Goal: Complete application form: Complete application form

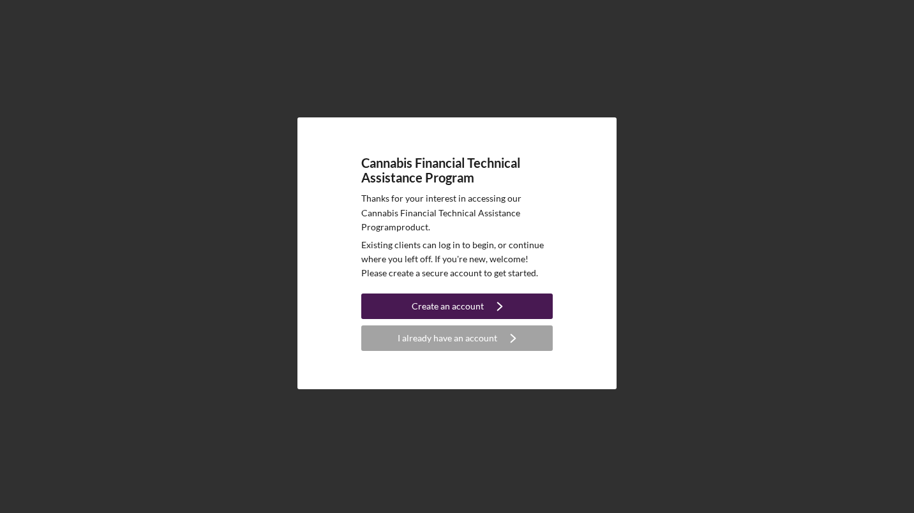
click at [469, 310] on div "Create an account" at bounding box center [448, 307] width 72 height 26
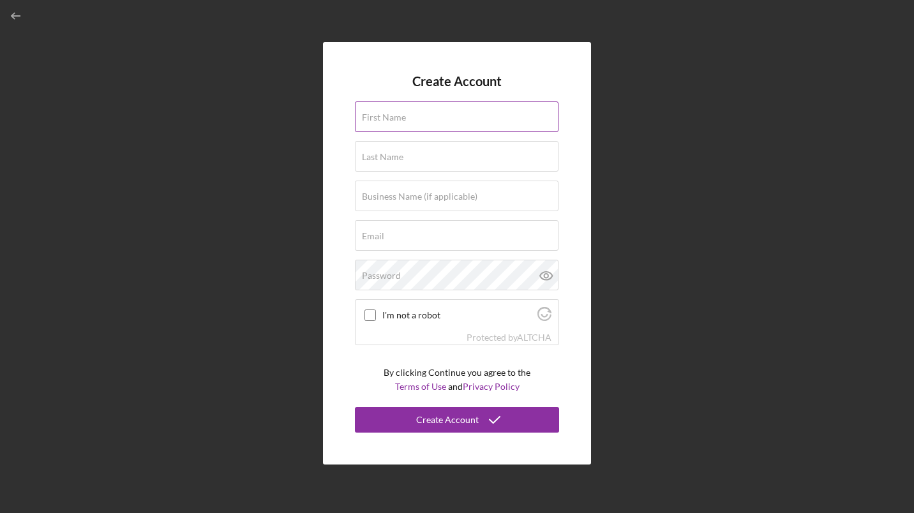
click at [419, 121] on input "First Name" at bounding box center [457, 116] width 204 height 31
click at [693, 202] on div "Create Account First Name Last Name Business Name (if applicable) Email Passwor…" at bounding box center [456, 253] width 901 height 507
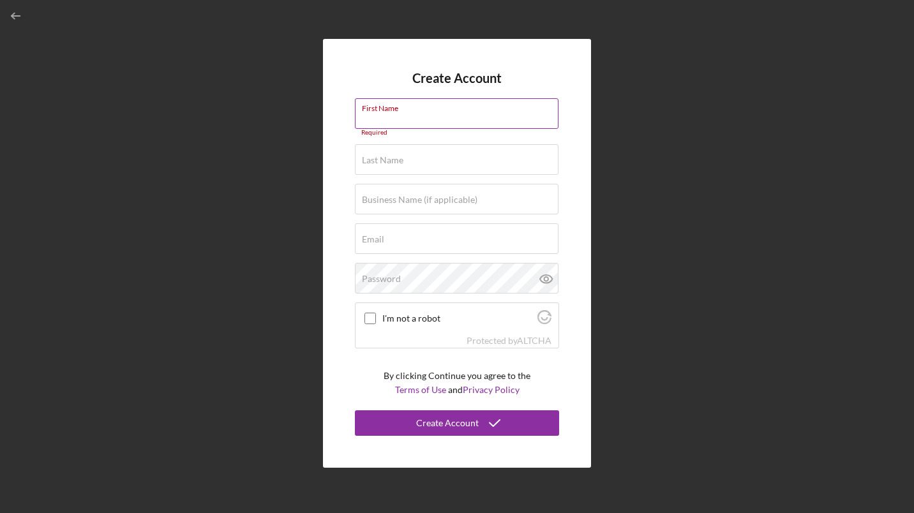
click at [456, 113] on div "First Name Required" at bounding box center [457, 117] width 204 height 38
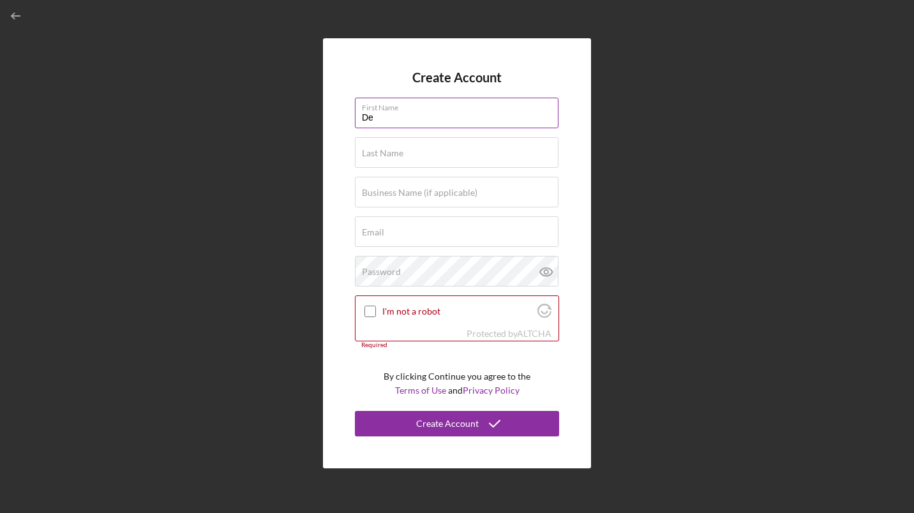
type input "[PERSON_NAME]"
type input "Legacy Leaf"
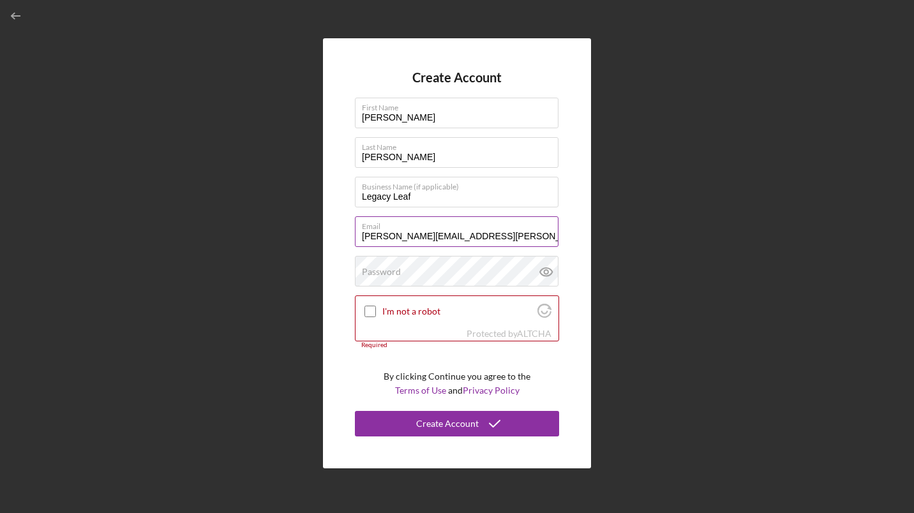
click at [493, 235] on input "[PERSON_NAME][EMAIL_ADDRESS][PERSON_NAME][DOMAIN_NAME]" at bounding box center [457, 231] width 204 height 31
type input "d"
type input "[EMAIL_ADDRESS][DOMAIN_NAME]"
click at [430, 267] on div "Password" at bounding box center [457, 272] width 204 height 32
click at [370, 309] on input "I'm not a robot" at bounding box center [369, 311] width 11 height 11
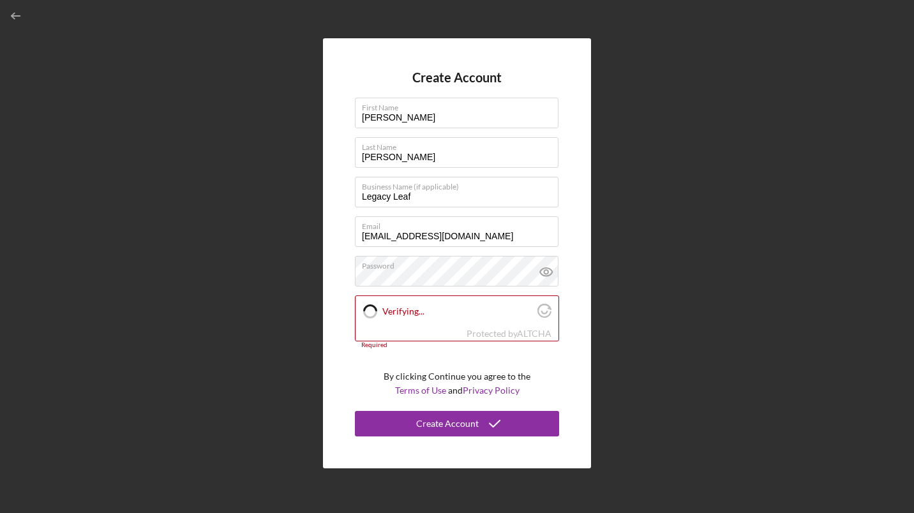
checkbox input "true"
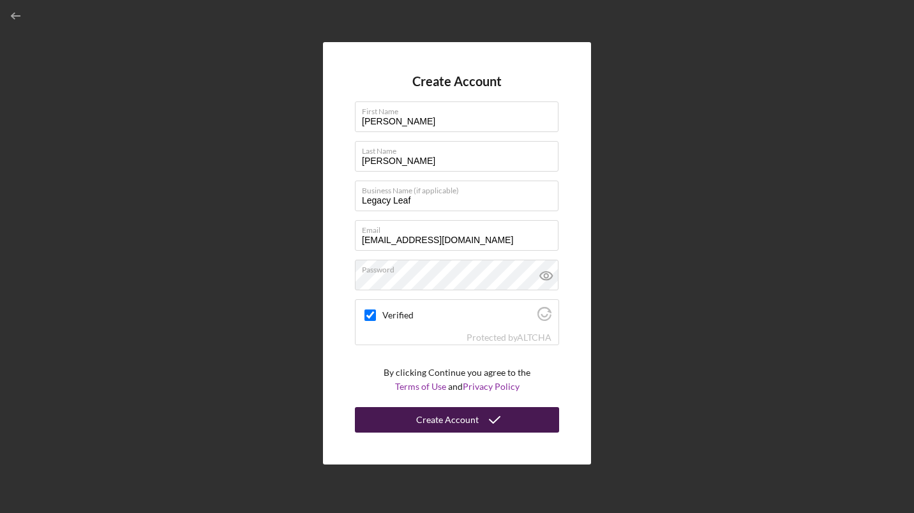
click at [438, 422] on div "Create Account" at bounding box center [447, 420] width 63 height 26
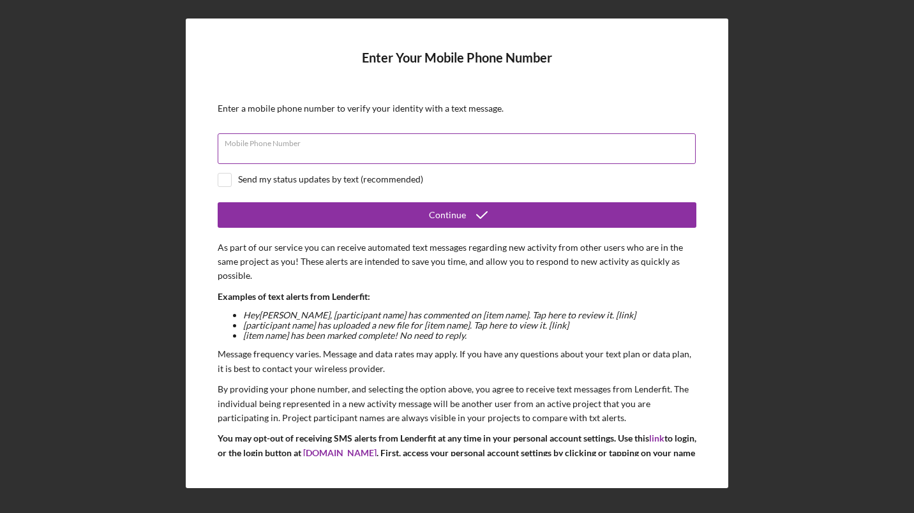
click at [343, 147] on div "Mobile Phone Number" at bounding box center [457, 149] width 479 height 32
type input "[PHONE_NUMBER]"
click at [226, 176] on input "checkbox" at bounding box center [224, 180] width 13 height 13
checkbox input "true"
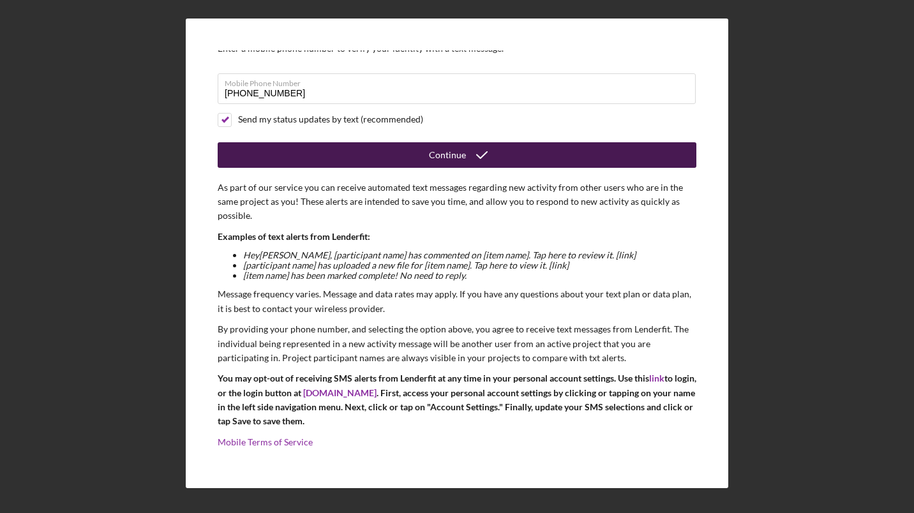
click at [446, 154] on div "Continue" at bounding box center [447, 155] width 37 height 26
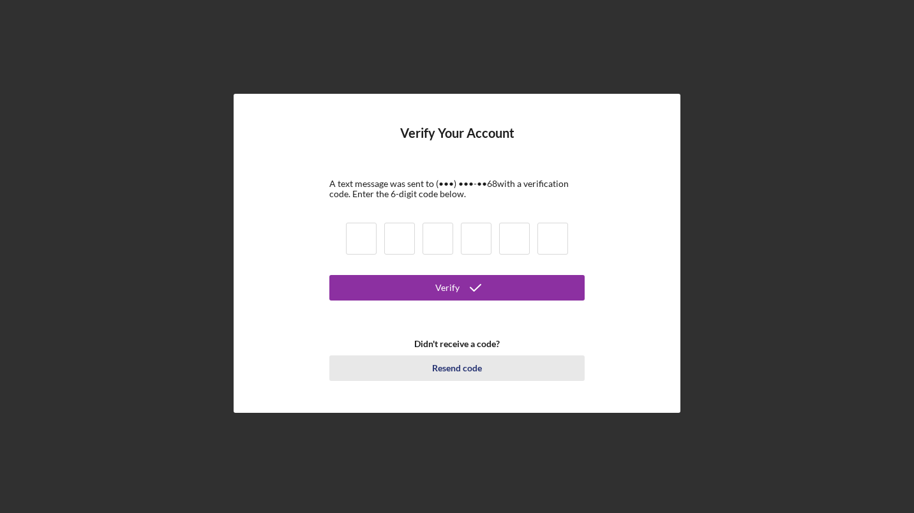
click at [466, 364] on div "Resend code" at bounding box center [457, 368] width 50 height 26
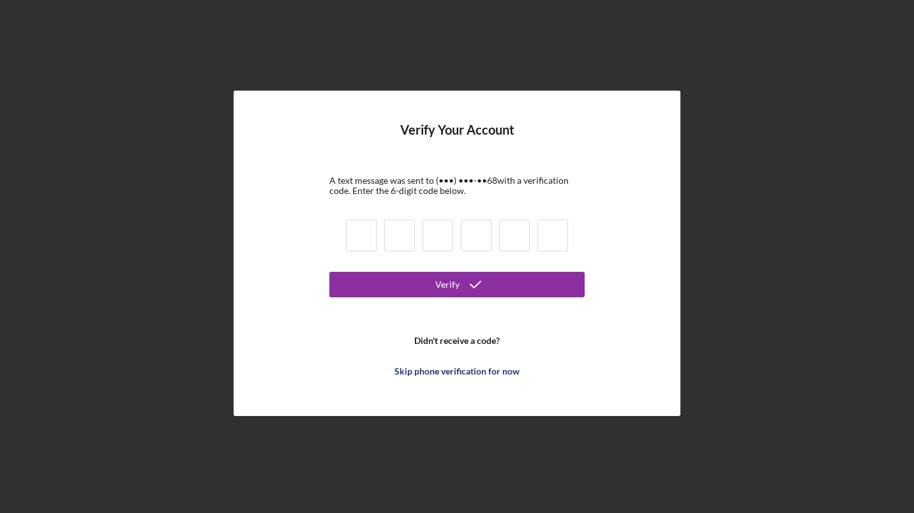
click at [373, 241] on input at bounding box center [361, 236] width 31 height 32
type input "1"
type input "9"
type input "1"
type input "2"
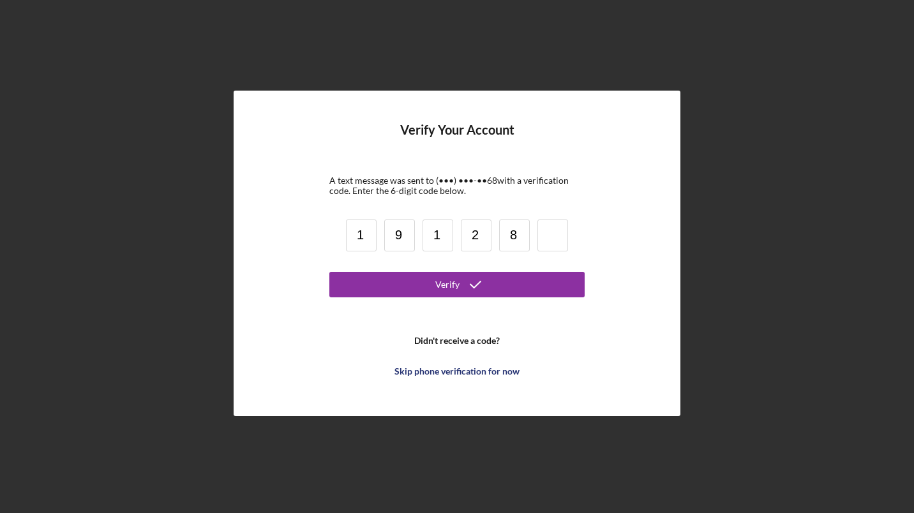
type input "8"
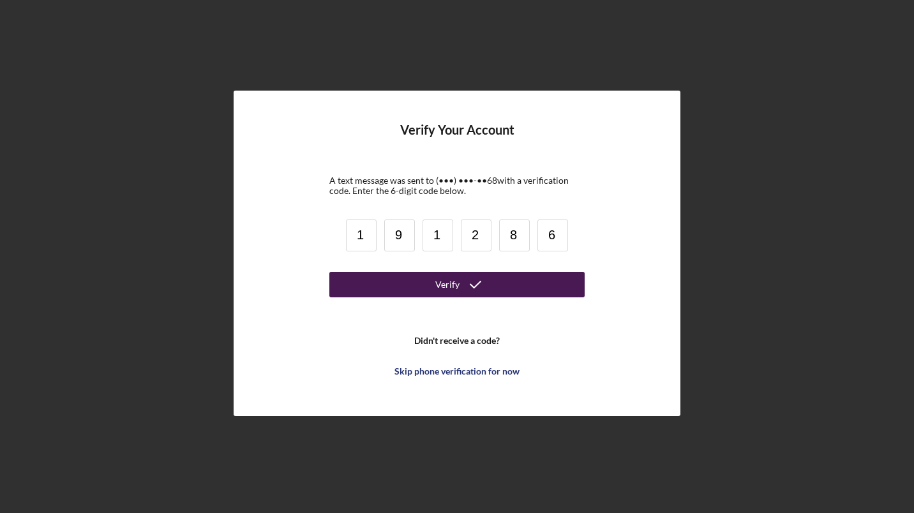
type input "6"
click at [410, 292] on button "Verify" at bounding box center [456, 285] width 255 height 26
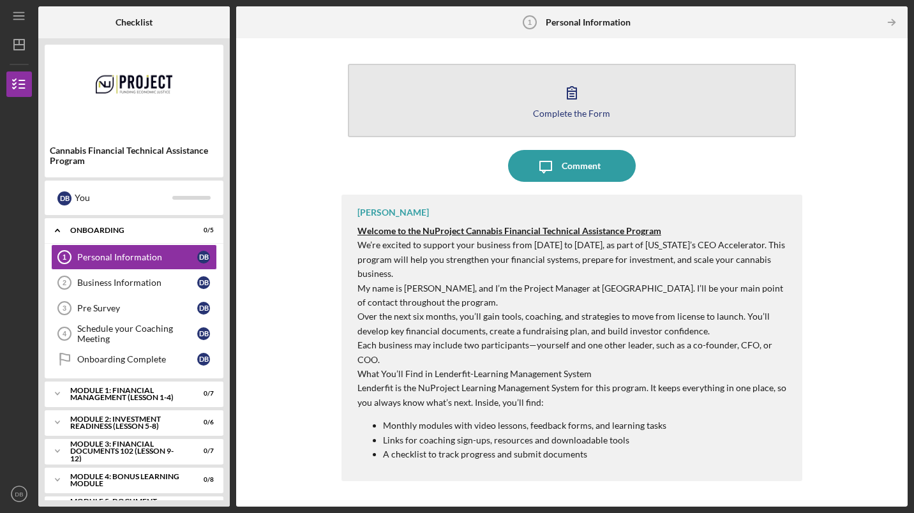
click at [560, 112] on div "Complete the Form" at bounding box center [571, 113] width 77 height 10
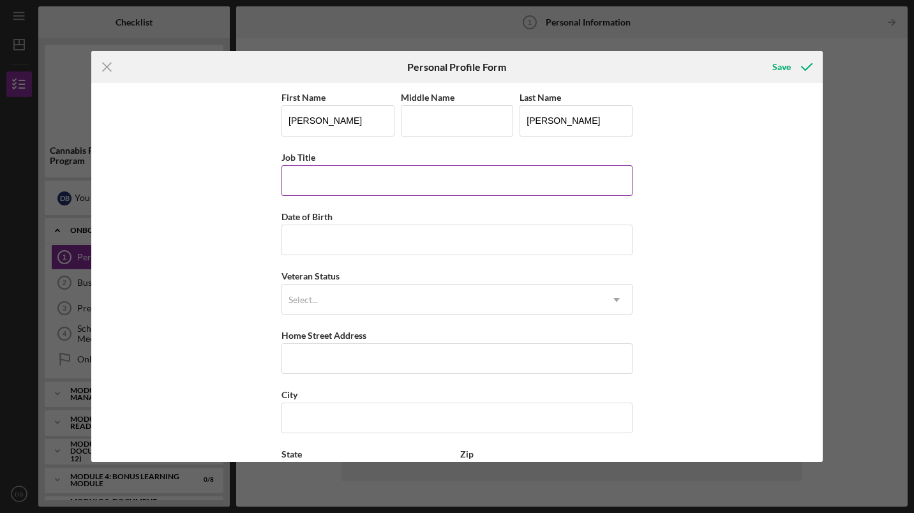
click at [363, 182] on input "Job Title" at bounding box center [456, 180] width 351 height 31
type input "CFO"
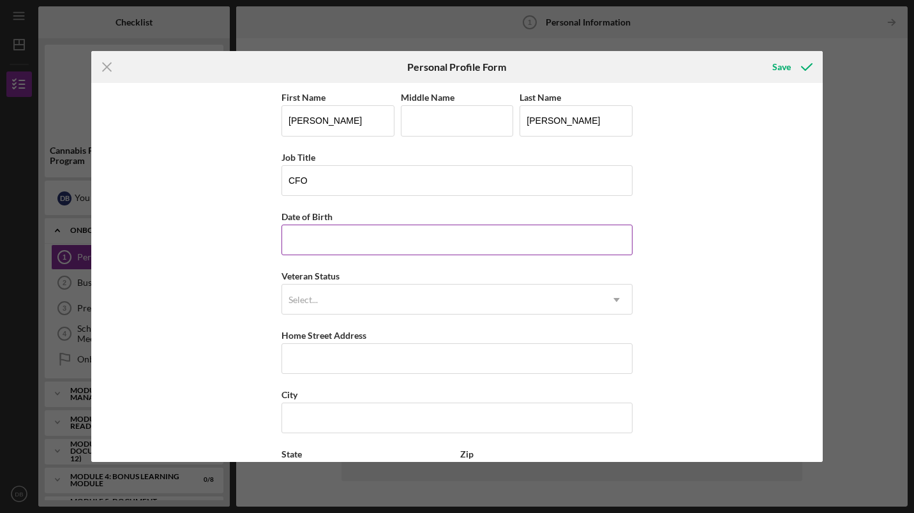
click at [329, 235] on input "Date of Birth" at bounding box center [456, 240] width 351 height 31
type input "[DATE]"
type input "[PERSON_NAME]"
type input "[STREET_ADDRESS]"
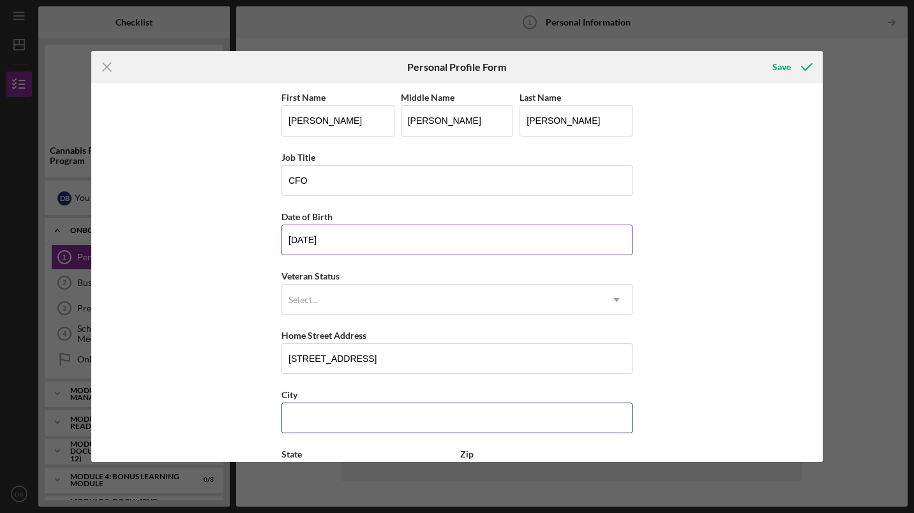
type input "[US_STATE][GEOGRAPHIC_DATA]"
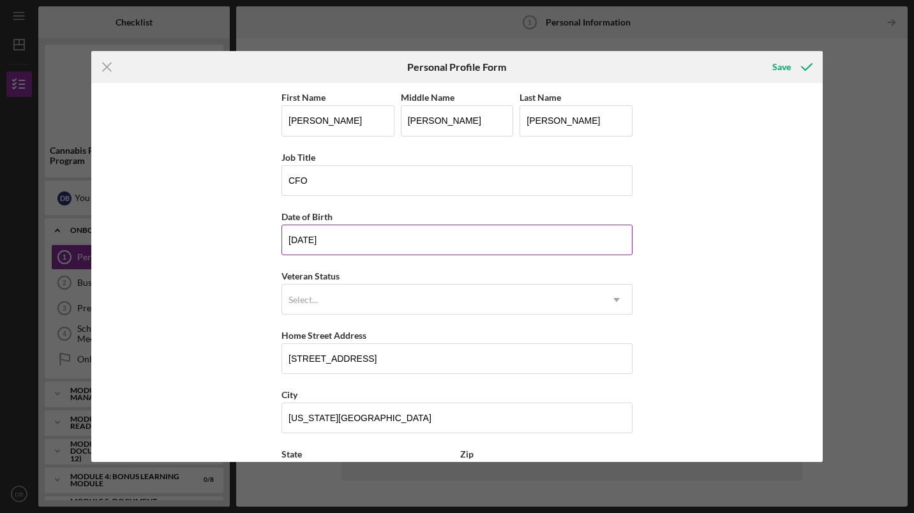
type input "20001"
type input "[US_STATE]"
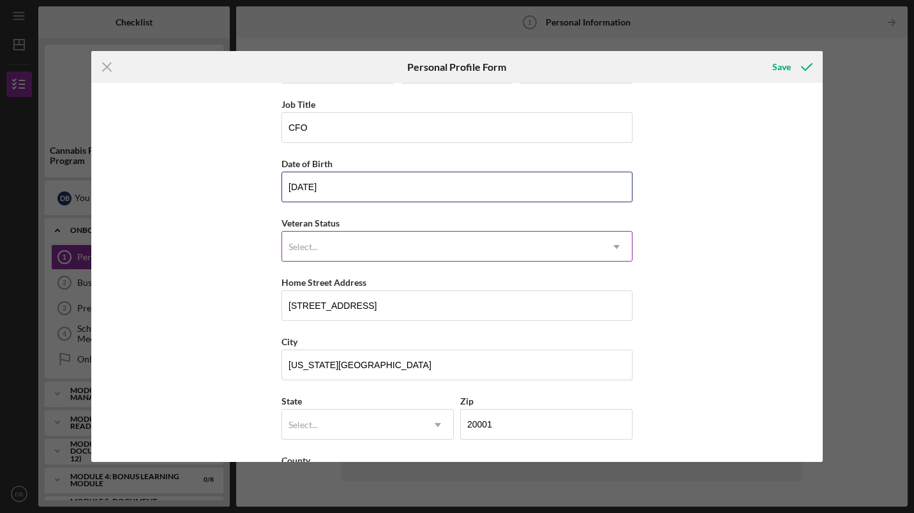
scroll to position [56, 0]
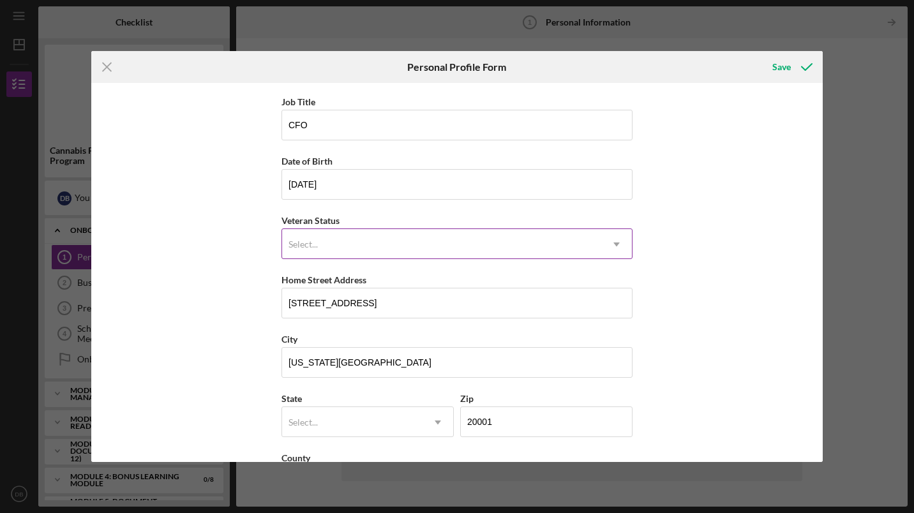
click at [387, 241] on div "Select..." at bounding box center [441, 244] width 319 height 29
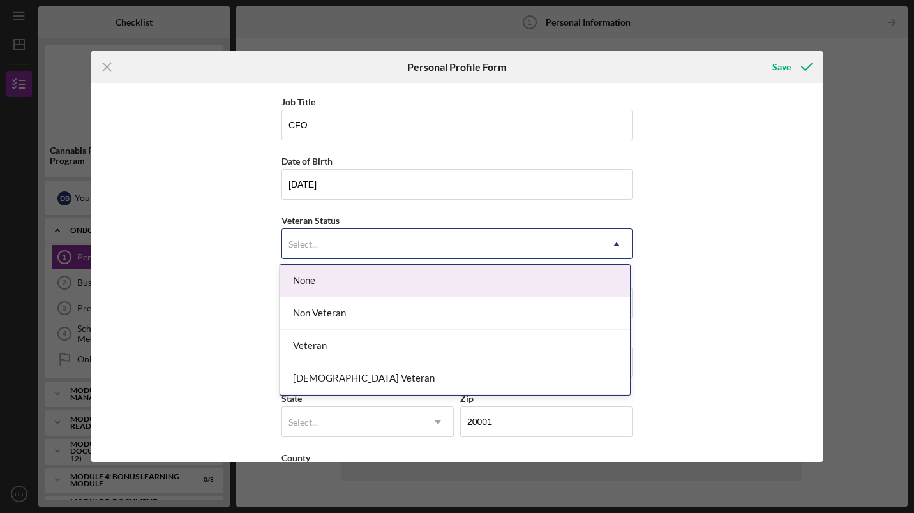
click at [347, 281] on div "None" at bounding box center [455, 281] width 350 height 33
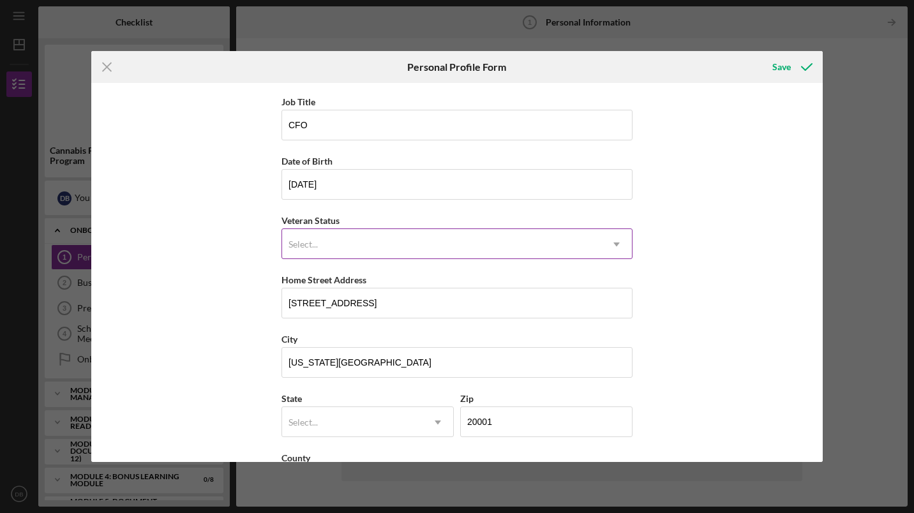
click at [350, 245] on div "Select..." at bounding box center [441, 244] width 319 height 29
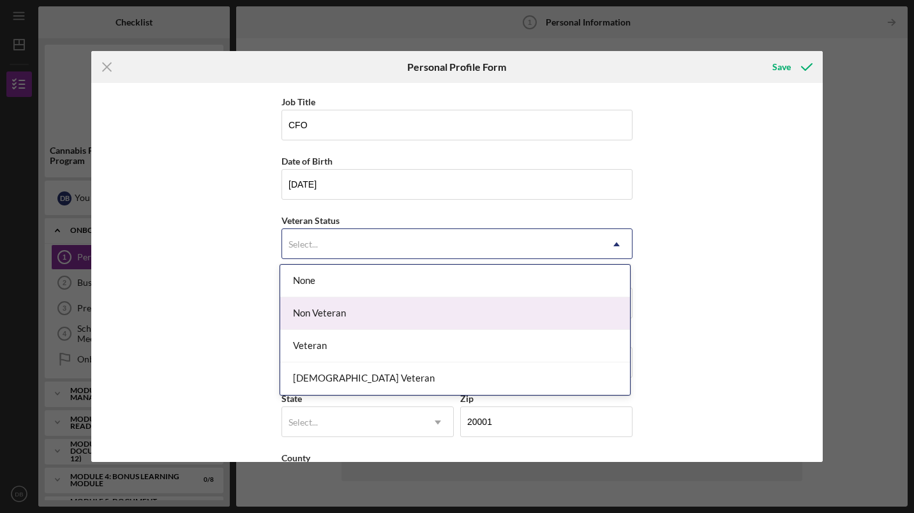
click at [303, 310] on div "Non Veteran" at bounding box center [455, 313] width 350 height 33
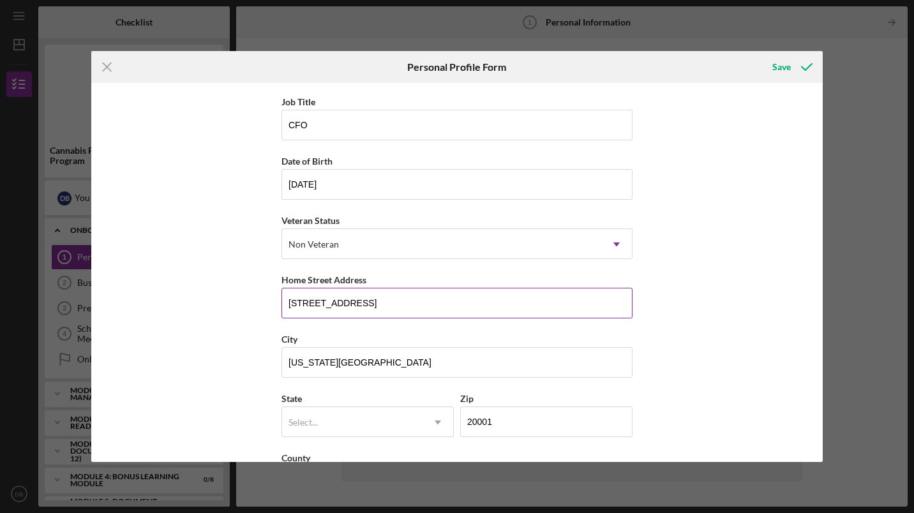
scroll to position [109, 0]
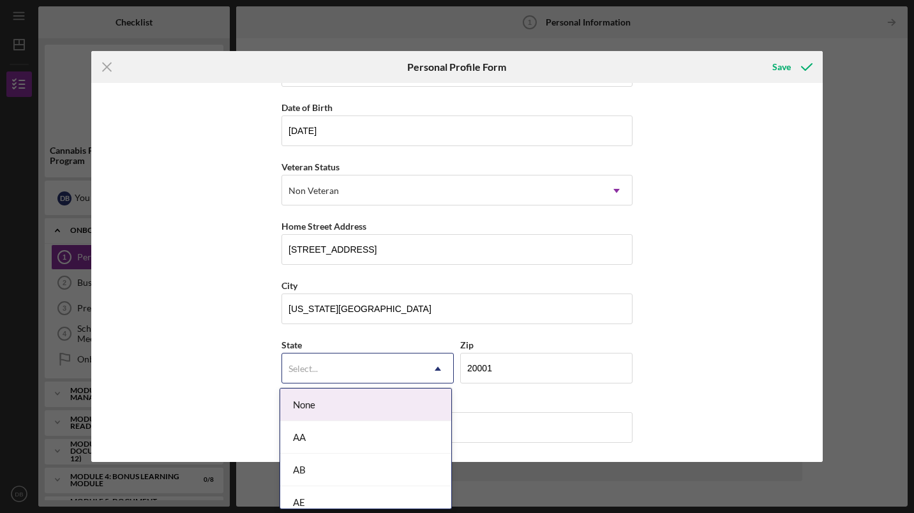
click at [333, 361] on div "Select..." at bounding box center [352, 368] width 140 height 29
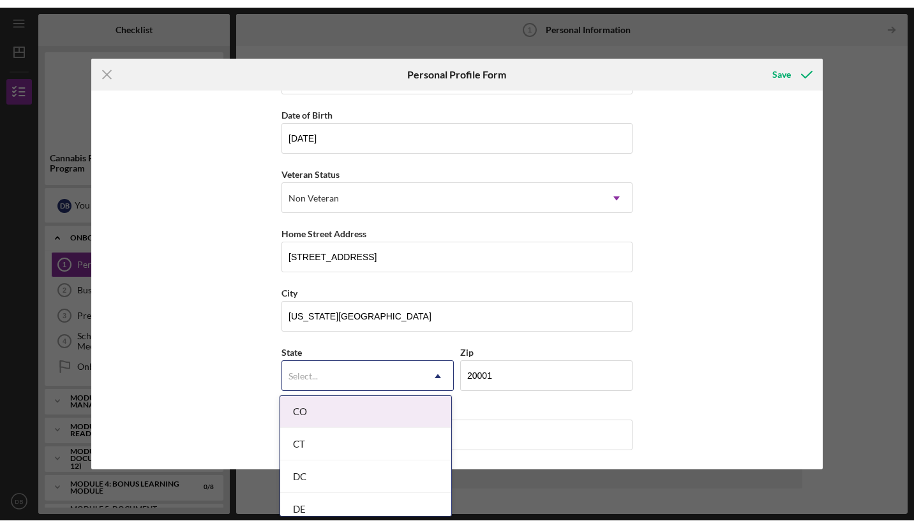
scroll to position [393, 0]
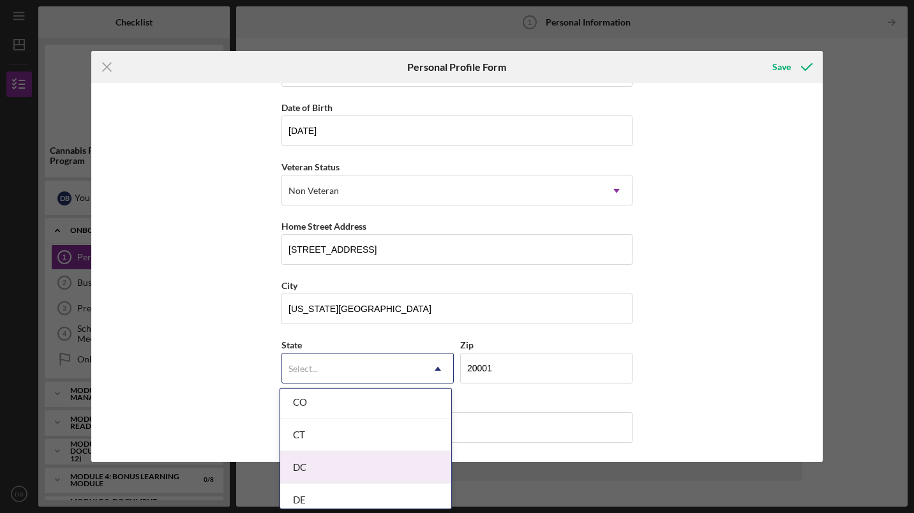
click at [299, 464] on div "DC" at bounding box center [365, 467] width 171 height 33
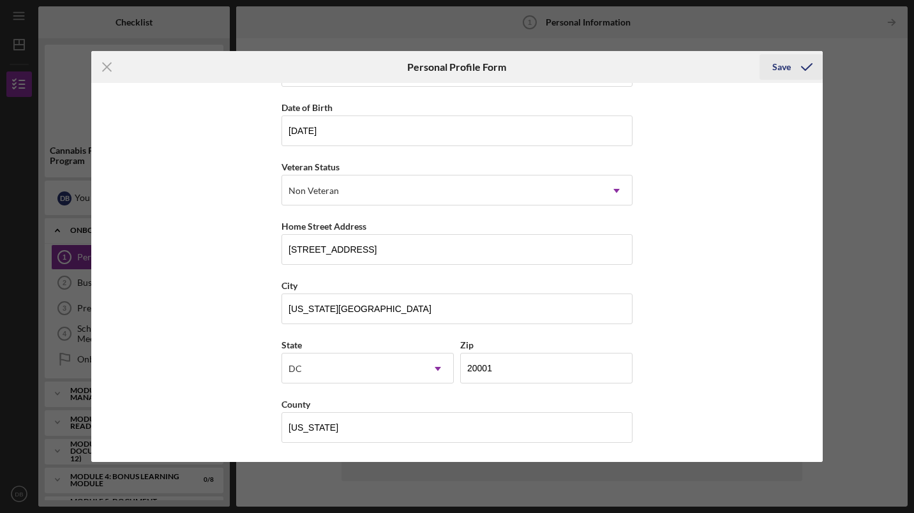
click at [777, 66] on div "Save" at bounding box center [781, 67] width 19 height 26
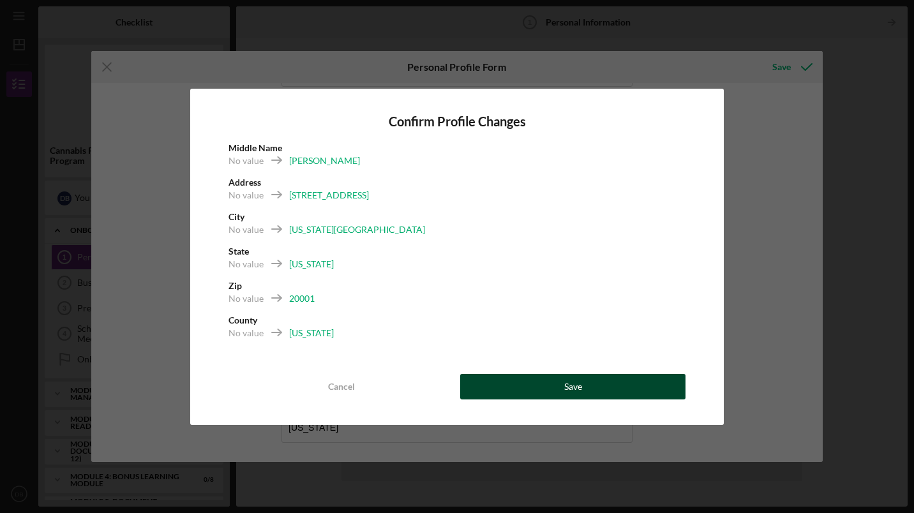
click at [537, 387] on button "Save" at bounding box center [572, 387] width 225 height 26
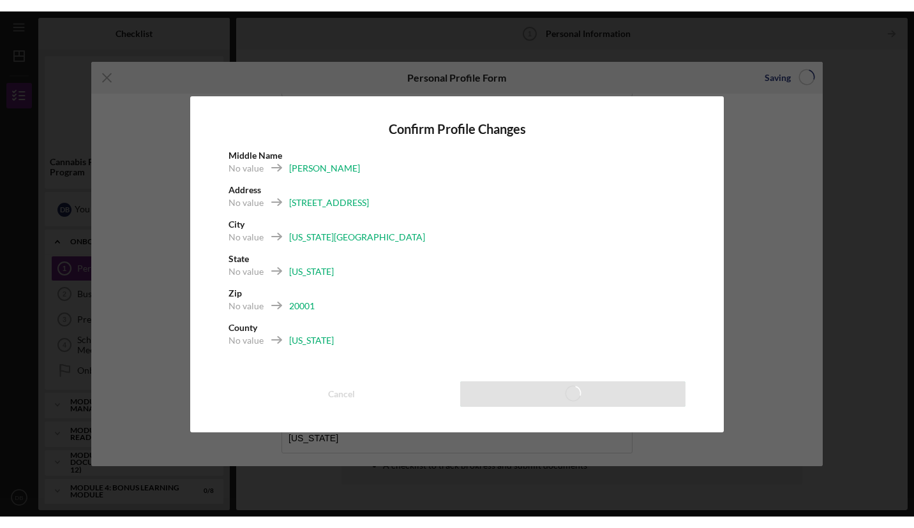
scroll to position [97, 0]
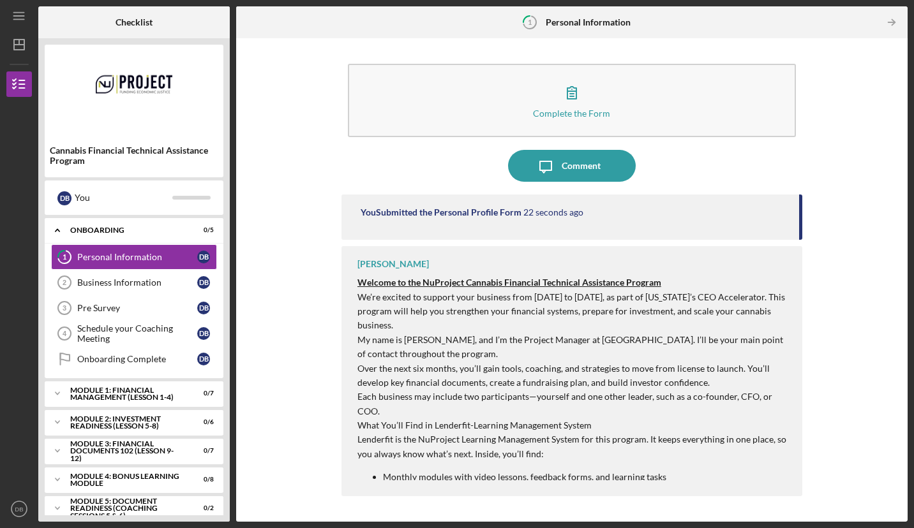
click at [814, 103] on div "Complete the Form Form Icon/Message Comment You Submitted the Personal Profile …" at bounding box center [572, 280] width 659 height 471
click at [614, 166] on button "Icon/Message Comment" at bounding box center [572, 166] width 128 height 32
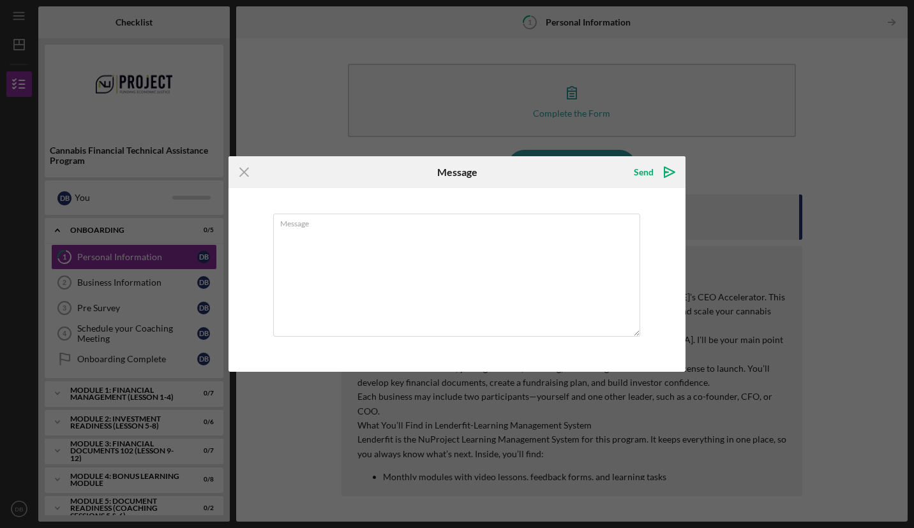
click at [251, 172] on icon "Icon/Menu Close" at bounding box center [244, 172] width 32 height 32
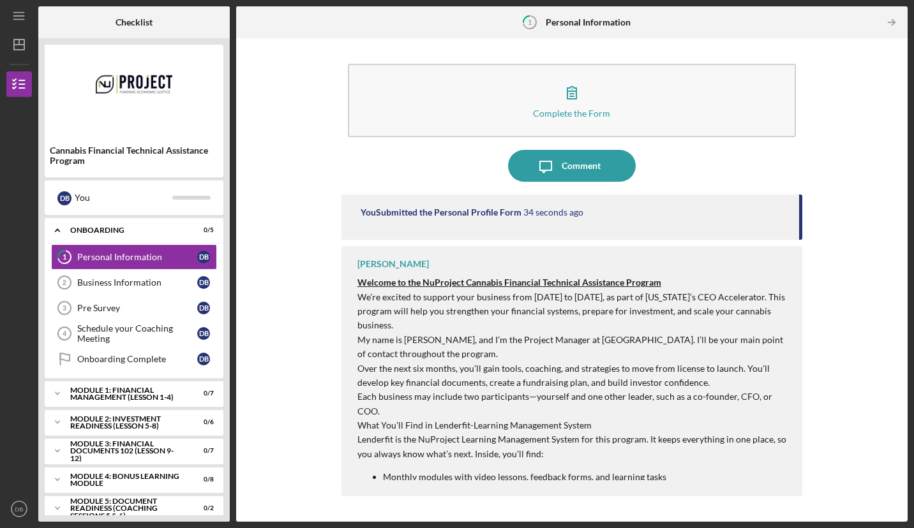
click at [158, 282] on div "Business Information" at bounding box center [137, 283] width 120 height 10
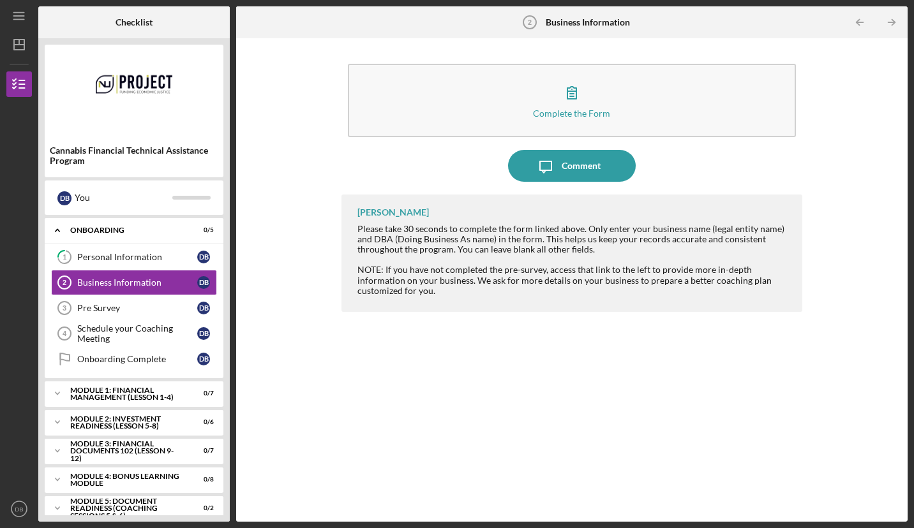
click at [566, 104] on icon "button" at bounding box center [572, 93] width 32 height 32
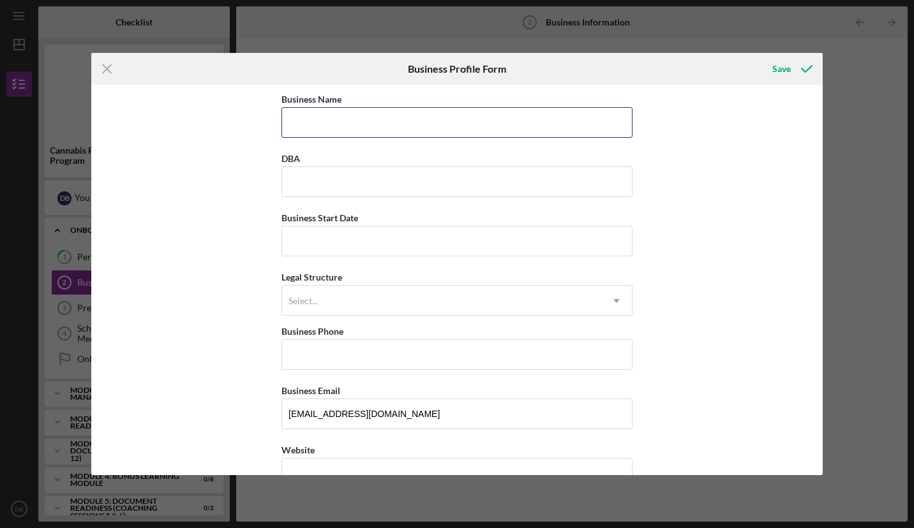
click at [449, 126] on input "Business Name" at bounding box center [456, 122] width 351 height 31
type input "Legacy Leaf"
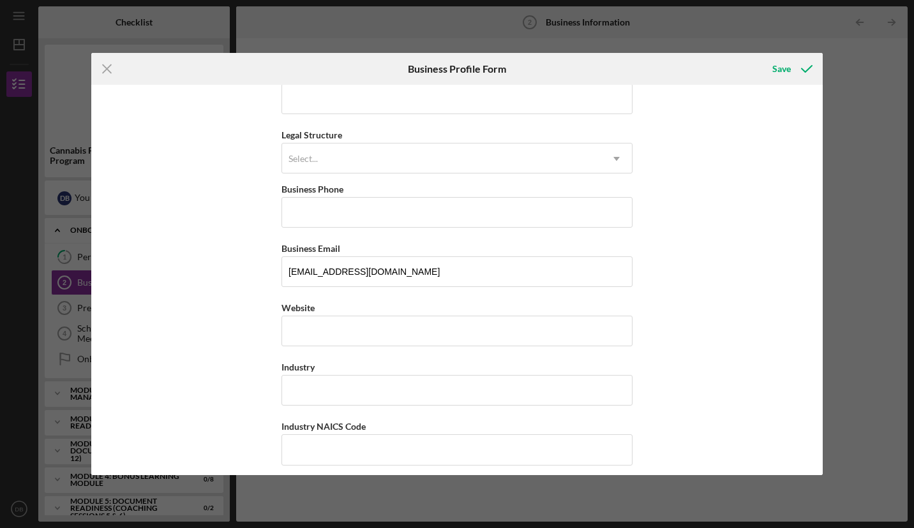
scroll to position [143, 0]
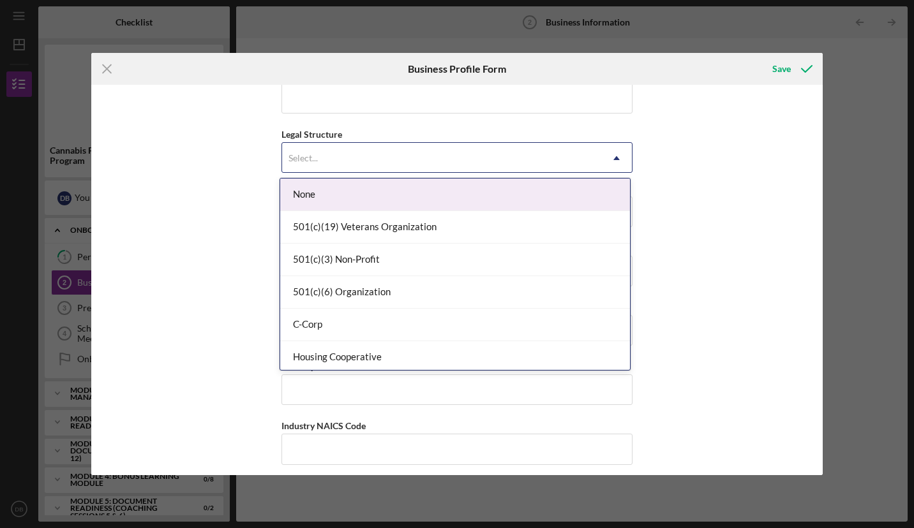
click at [331, 165] on div "Select..." at bounding box center [441, 158] width 319 height 29
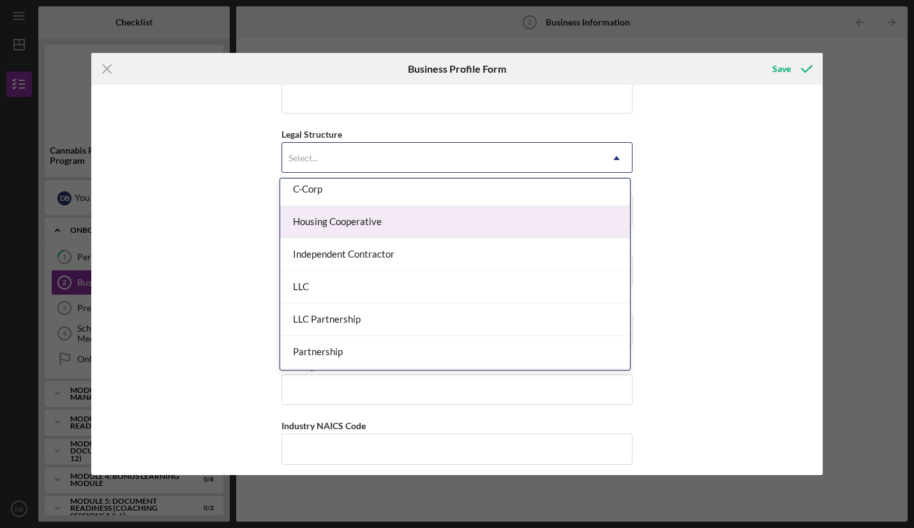
scroll to position [136, 0]
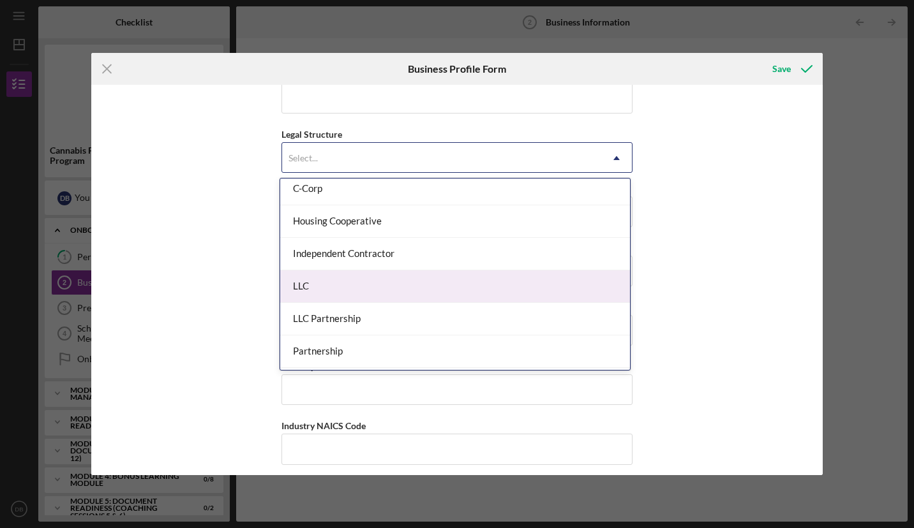
click at [298, 292] on div "LLC" at bounding box center [455, 287] width 350 height 33
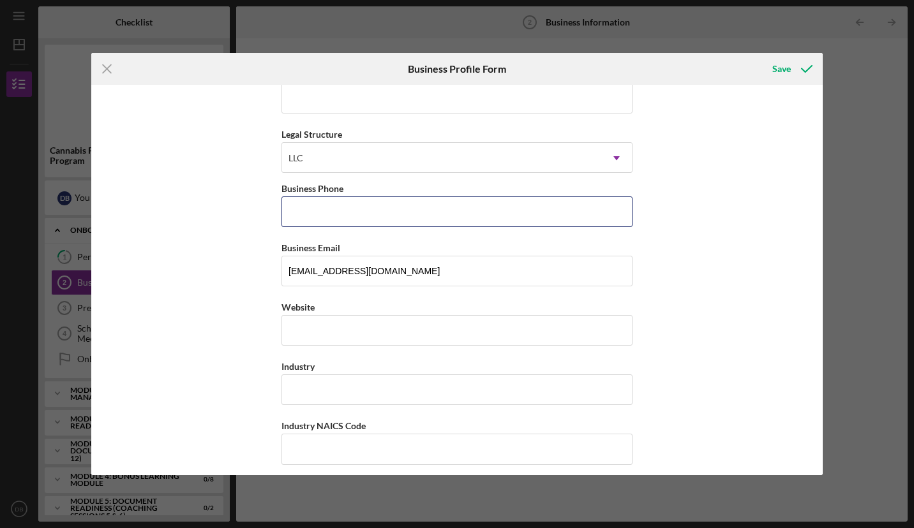
click at [362, 213] on input "Business Phone" at bounding box center [456, 212] width 351 height 31
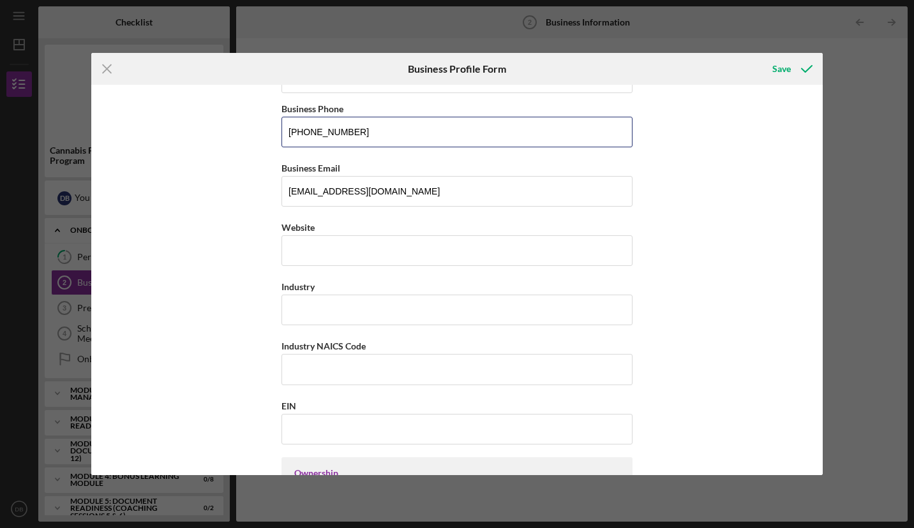
scroll to position [224, 0]
type input "[PHONE_NUMBER]"
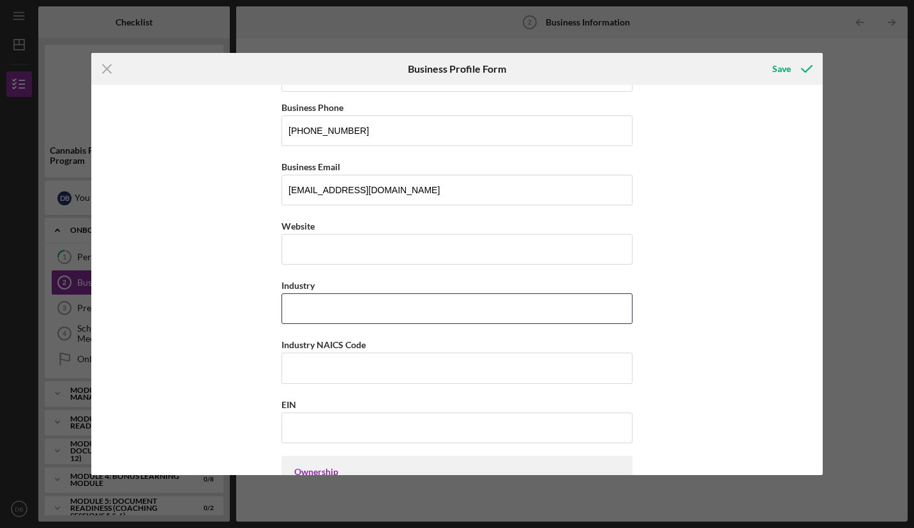
click at [337, 306] on input "Industry" at bounding box center [456, 309] width 351 height 31
type input "c"
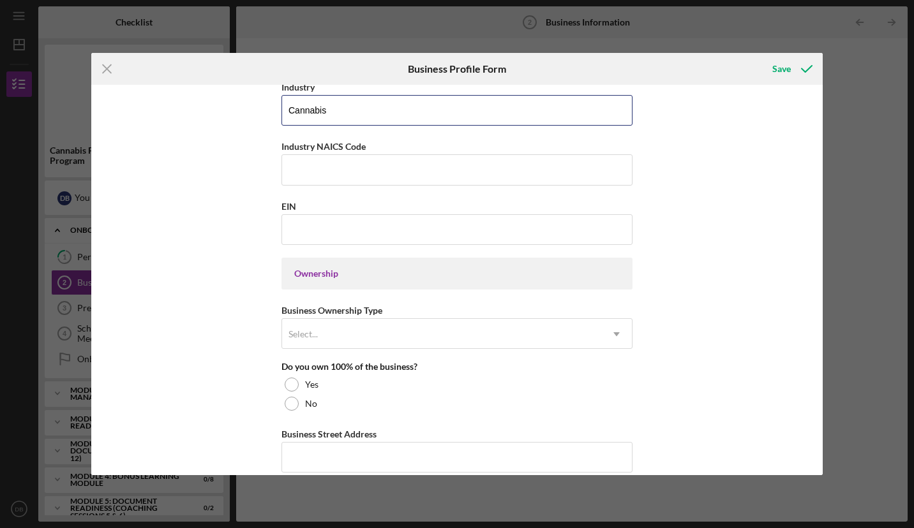
scroll to position [427, 0]
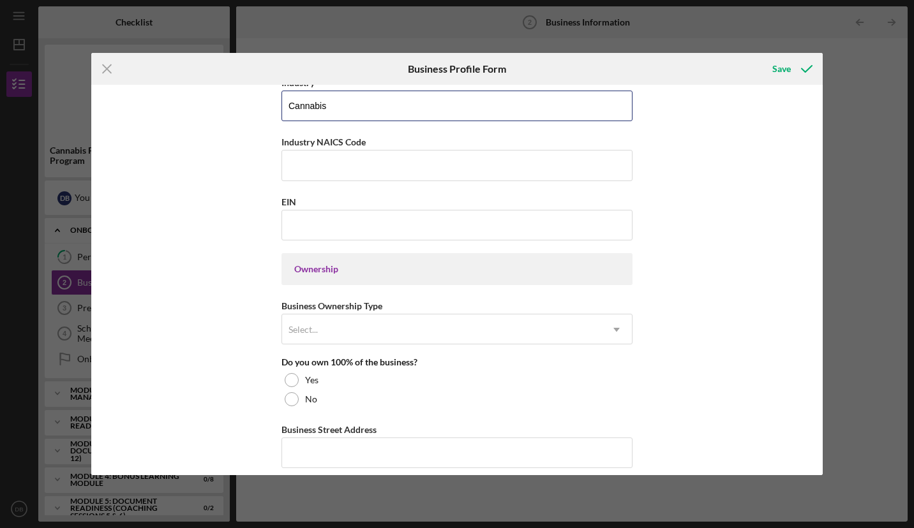
type input "Cannabis"
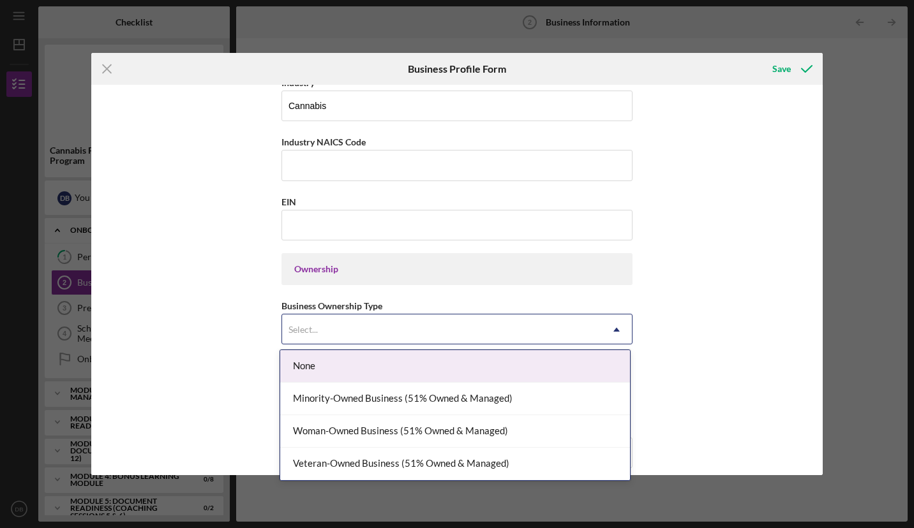
click at [359, 332] on div "Select..." at bounding box center [441, 329] width 319 height 29
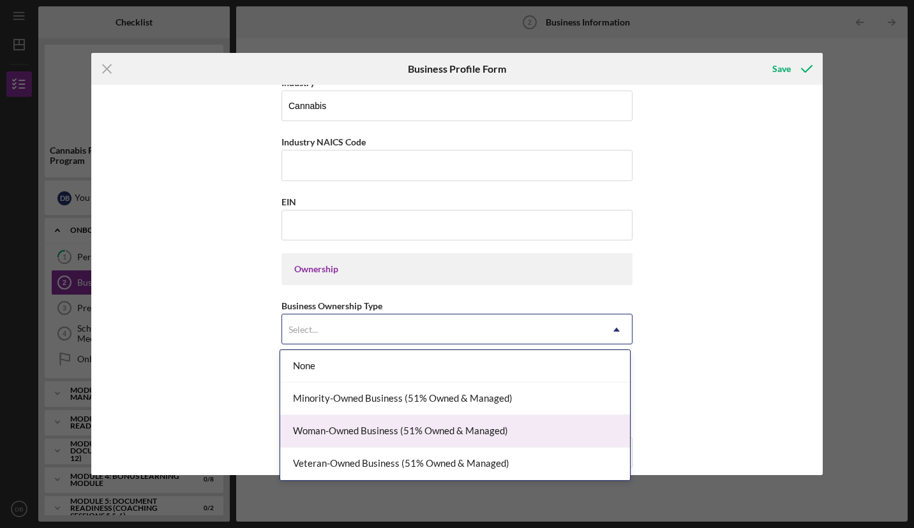
click at [346, 430] on div "Woman-Owned Business (51% Owned & Managed)" at bounding box center [455, 431] width 350 height 33
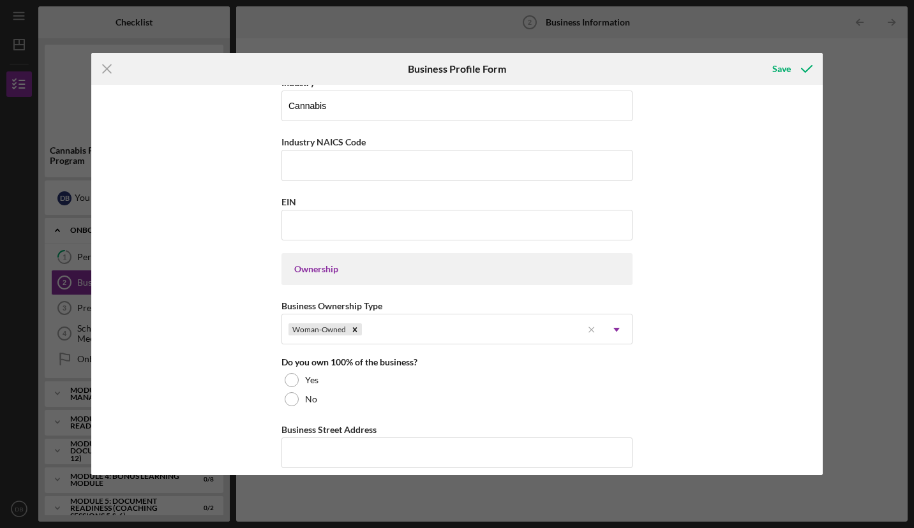
click at [290, 395] on div at bounding box center [292, 399] width 14 height 14
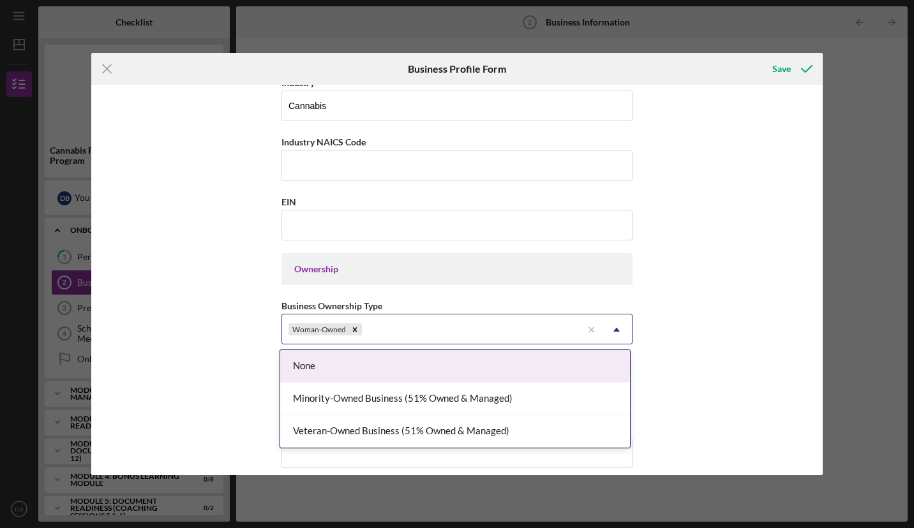
click at [406, 325] on div "Woman-Owned" at bounding box center [432, 329] width 300 height 29
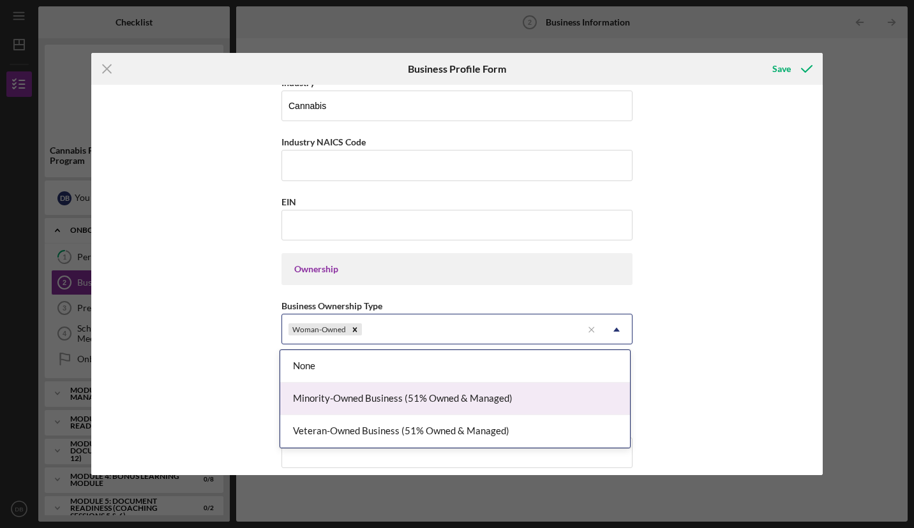
click at [378, 399] on div "Minority-Owned Business (51% Owned & Managed)" at bounding box center [455, 399] width 350 height 33
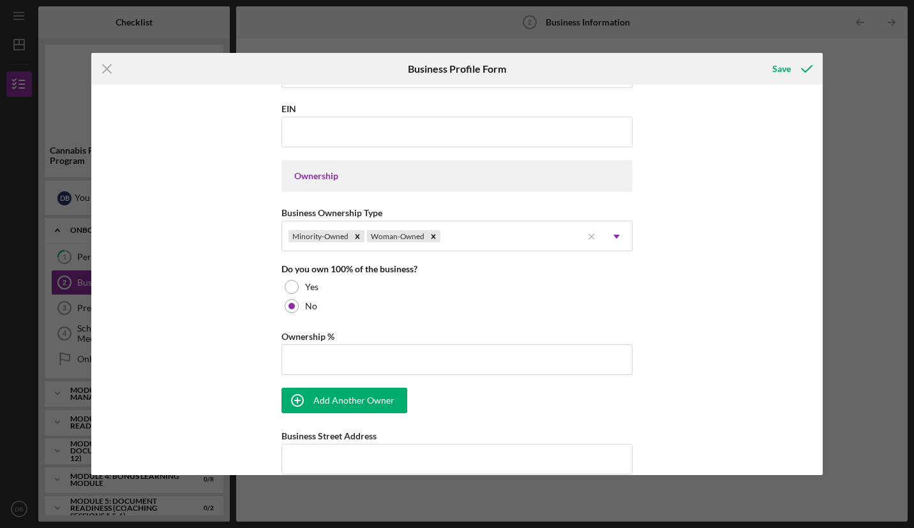
scroll to position [523, 0]
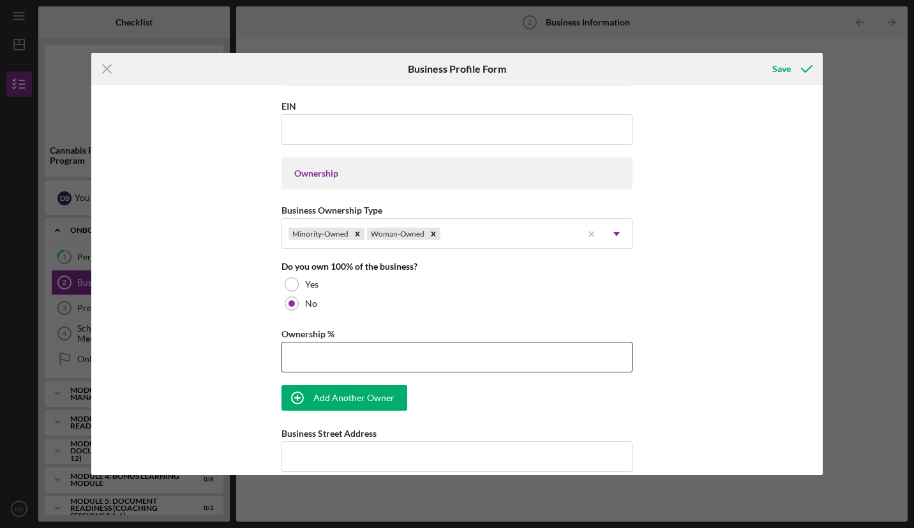
click at [320, 359] on input "Ownership %" at bounding box center [456, 357] width 351 height 31
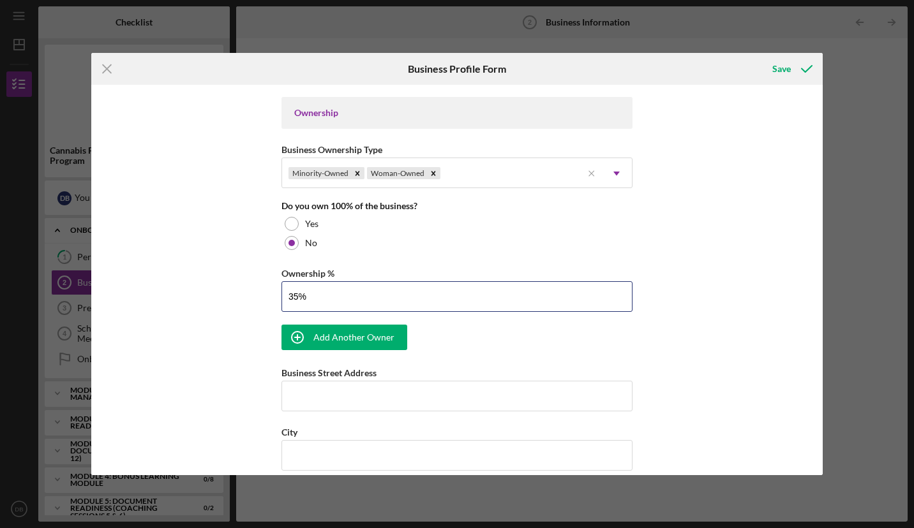
scroll to position [618, 0]
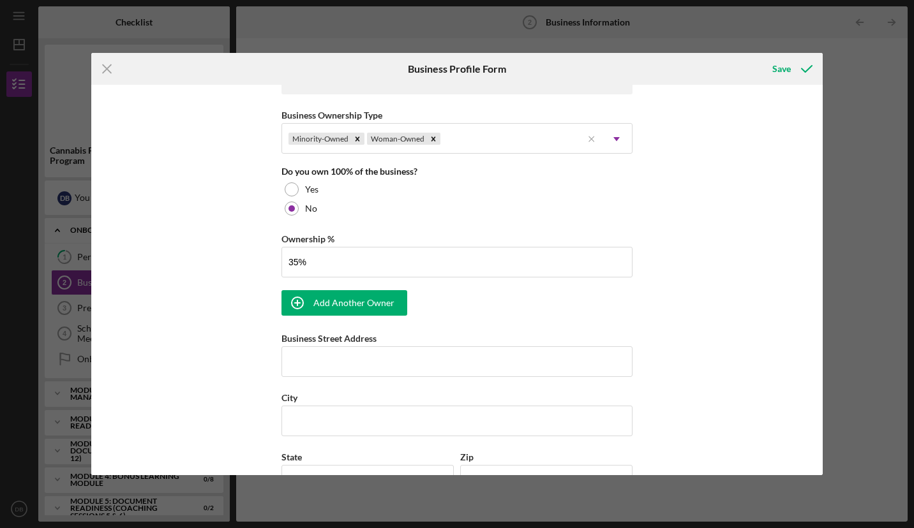
type input "35.00%"
click at [352, 306] on div "Add Another Owner" at bounding box center [353, 303] width 81 height 26
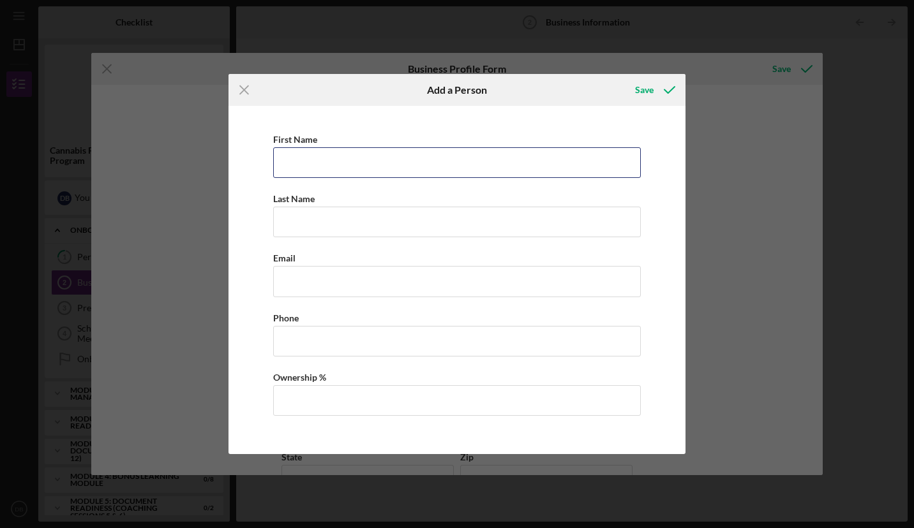
click at [297, 166] on input "First Name" at bounding box center [457, 162] width 368 height 31
type input "[PERSON_NAME]"
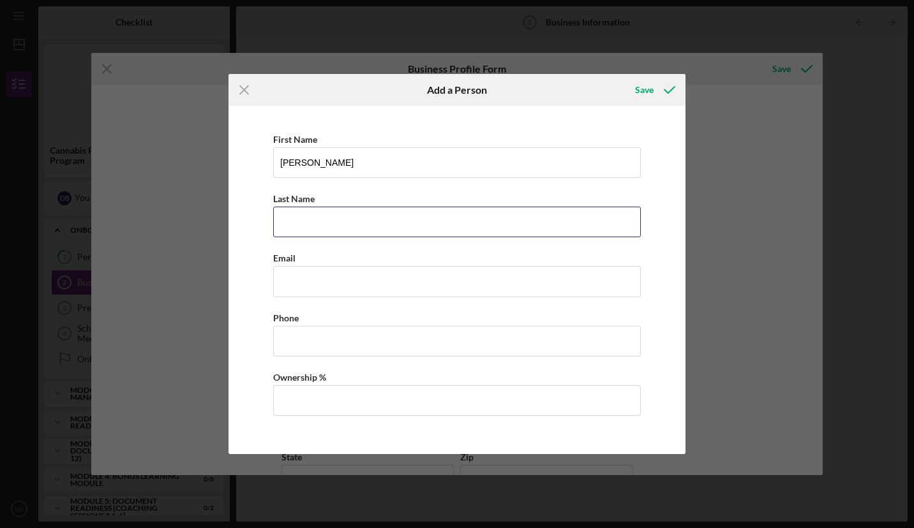
type input "[PERSON_NAME]"
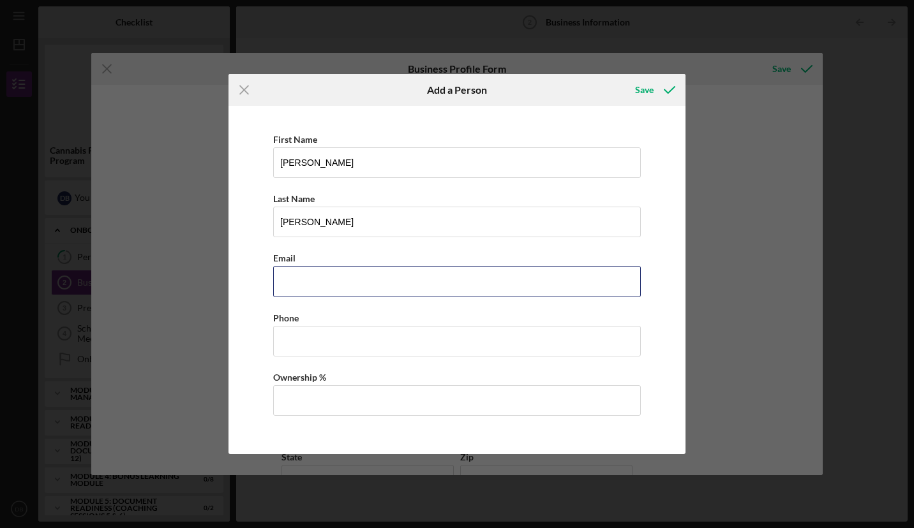
type input "[EMAIL_ADDRESS][PERSON_NAME][DOMAIN_NAME]"
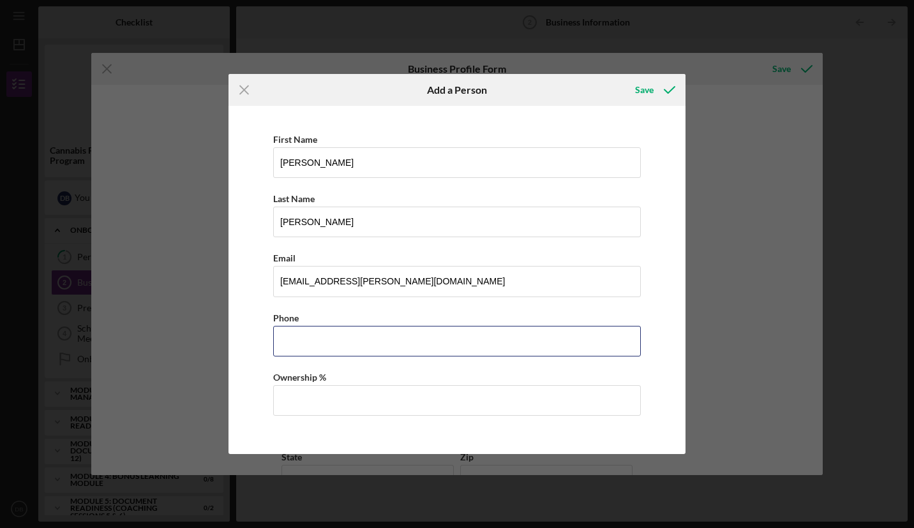
type input "[PHONE_NUMBER]"
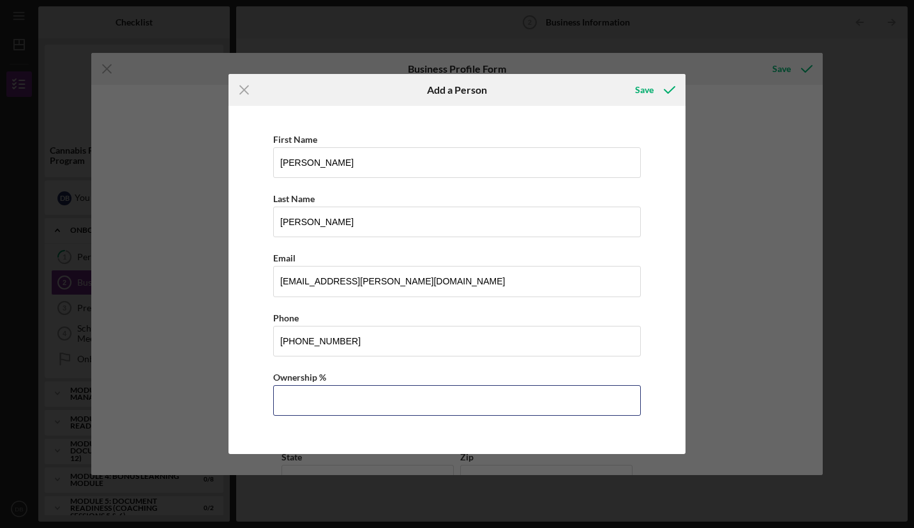
click at [334, 401] on input "Ownership %" at bounding box center [457, 400] width 368 height 31
type input "65.00%"
click at [648, 84] on div "Save" at bounding box center [644, 90] width 19 height 26
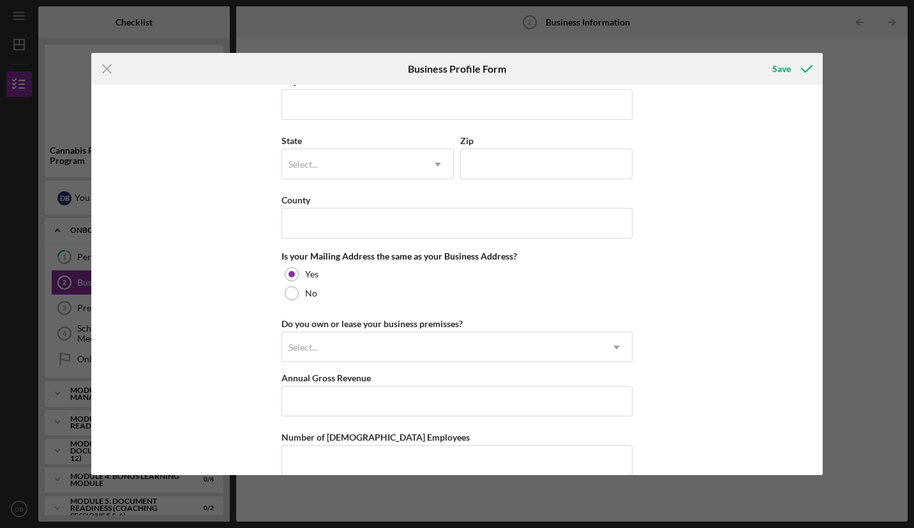
scroll to position [1016, 0]
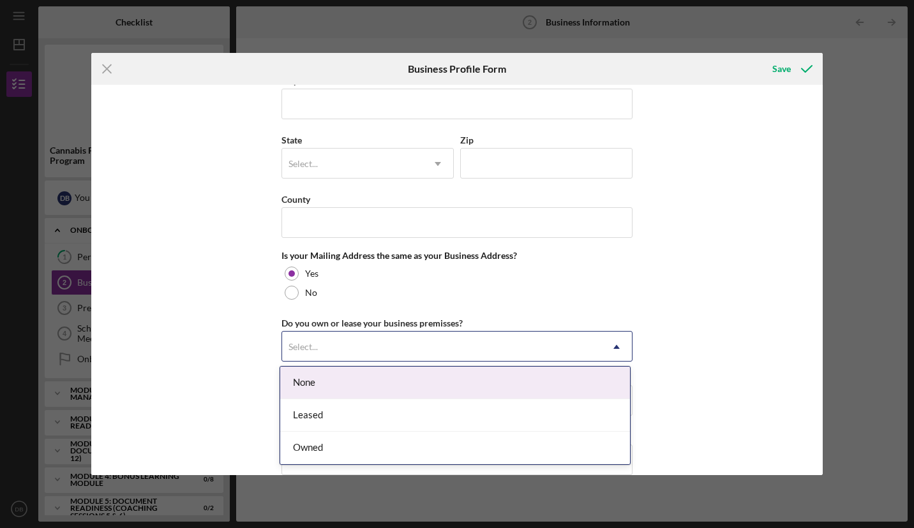
click at [451, 355] on div "Select..." at bounding box center [441, 347] width 319 height 29
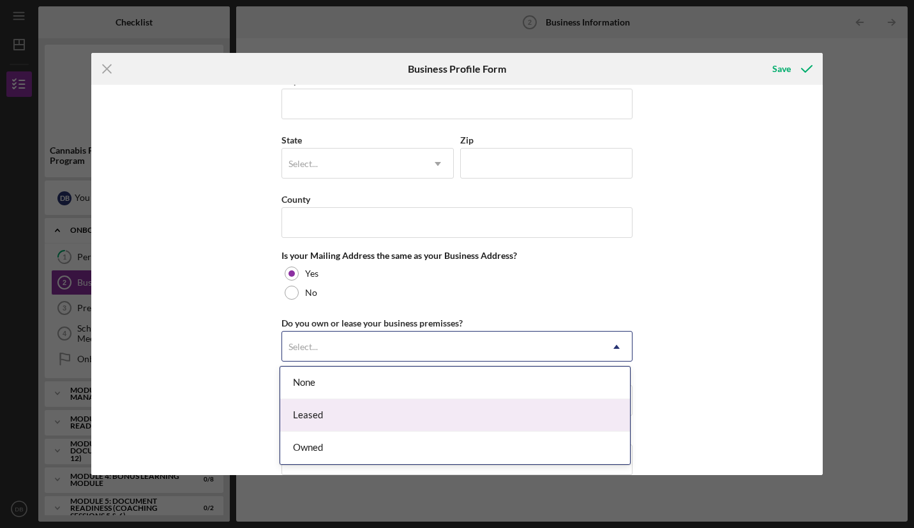
click at [359, 417] on div "Leased" at bounding box center [455, 416] width 350 height 33
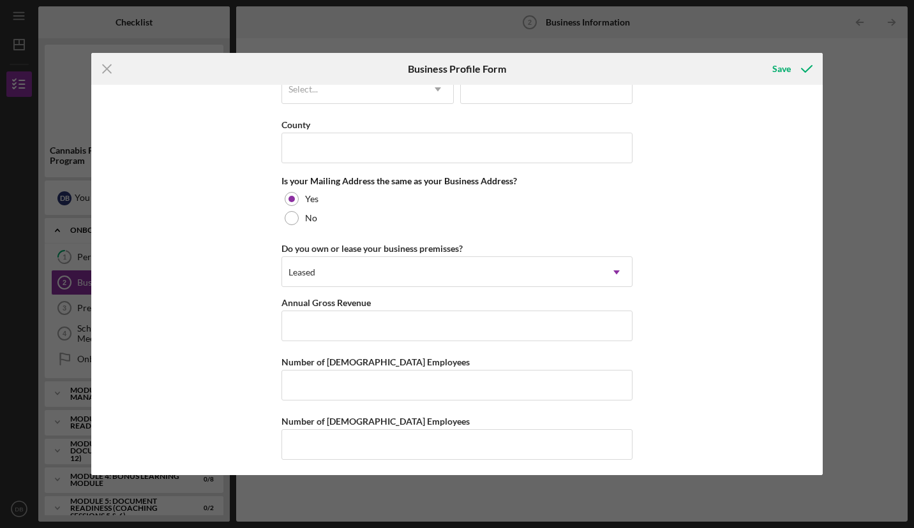
scroll to position [1094, 0]
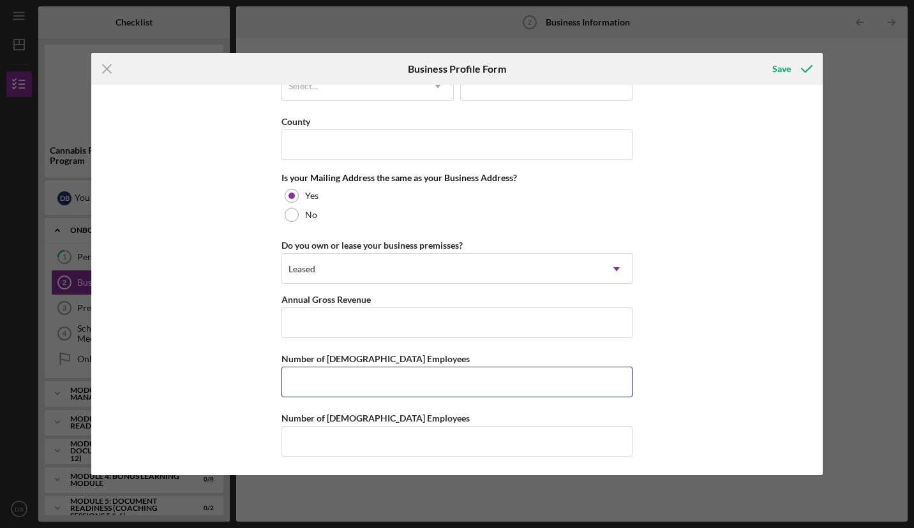
click at [385, 384] on input "Number of [DEMOGRAPHIC_DATA] Employees" at bounding box center [456, 382] width 351 height 31
type input "4"
type input "0"
click at [299, 435] on input "Number of [DEMOGRAPHIC_DATA] Employees" at bounding box center [456, 441] width 351 height 31
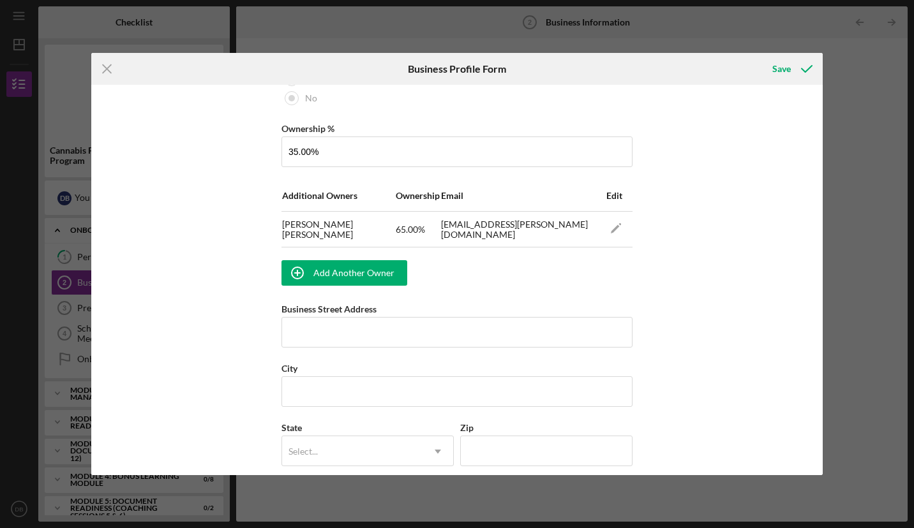
scroll to position [728, 0]
type input "4"
click at [320, 331] on input "Business Street Address" at bounding box center [456, 333] width 351 height 31
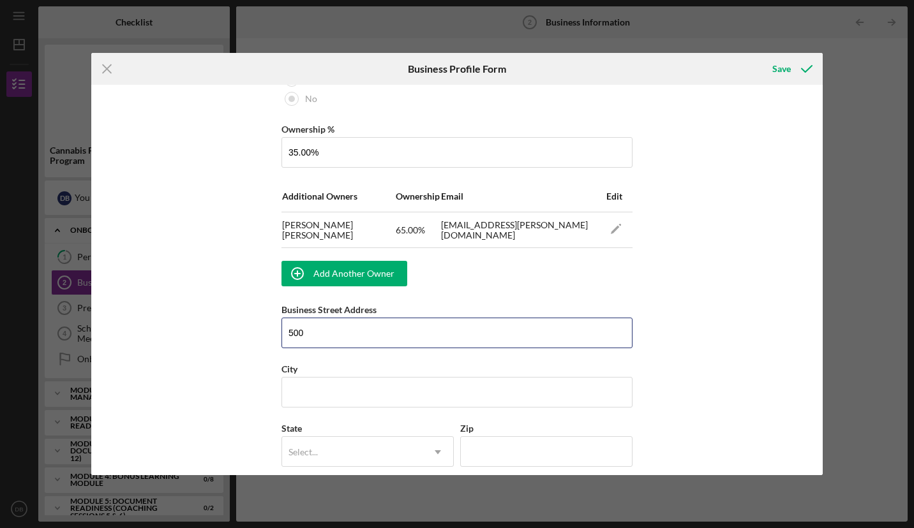
type input "[GEOGRAPHIC_DATA][PERSON_NAME]"
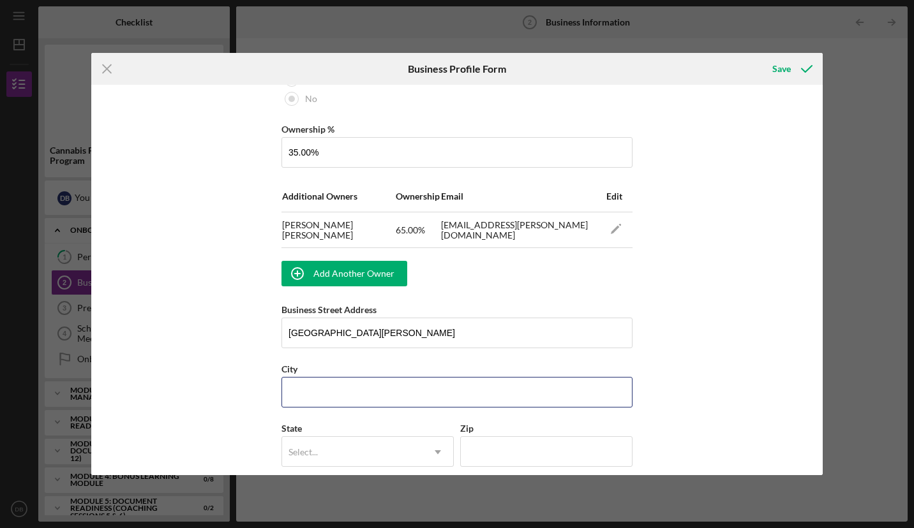
type input "[GEOGRAPHIC_DATA]"
type input "21550"
type input "[US_STATE]"
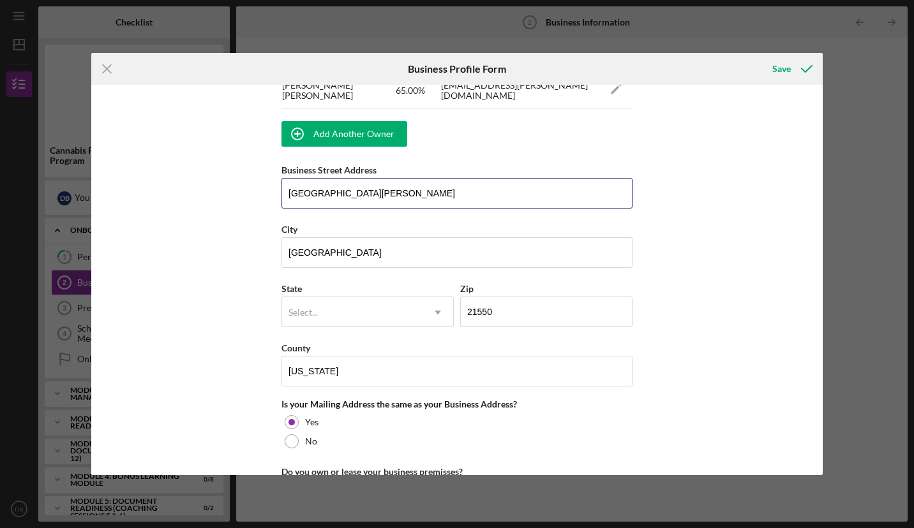
scroll to position [870, 0]
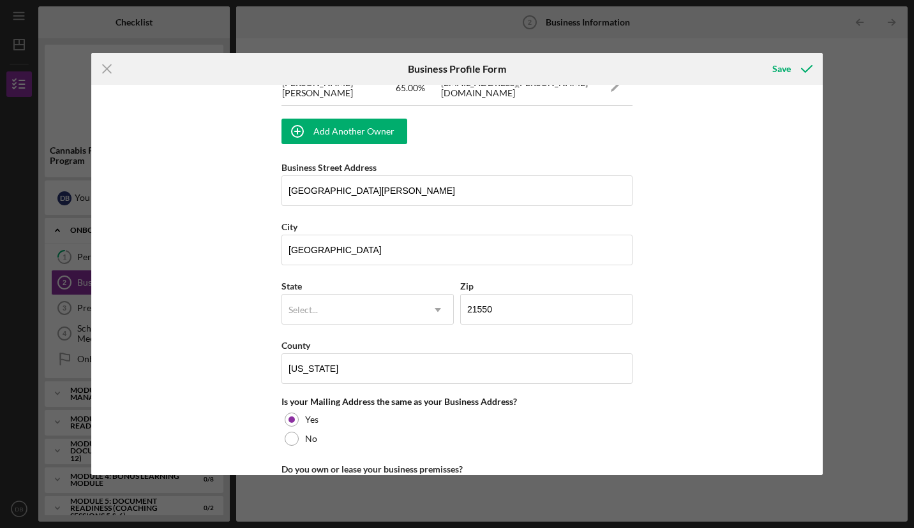
click at [382, 317] on div "Select..." at bounding box center [352, 309] width 140 height 29
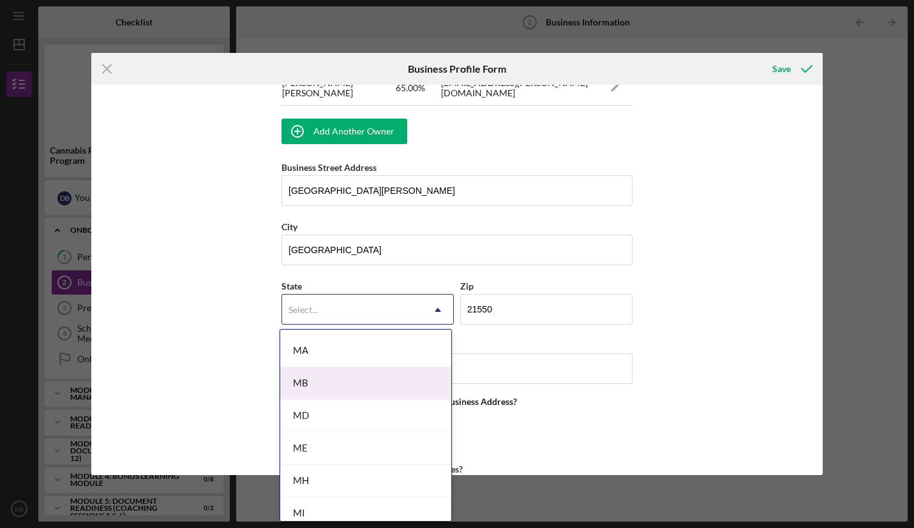
scroll to position [974, 0]
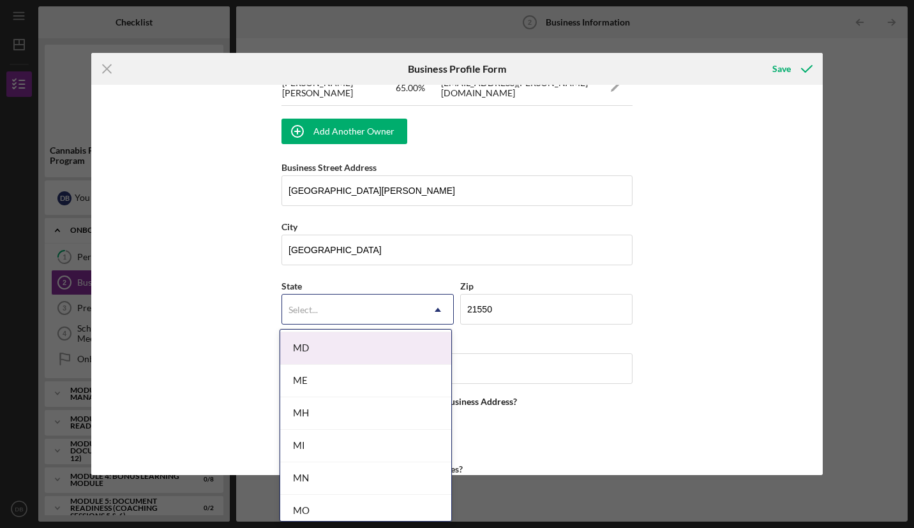
click at [332, 347] on div "MD" at bounding box center [365, 349] width 171 height 33
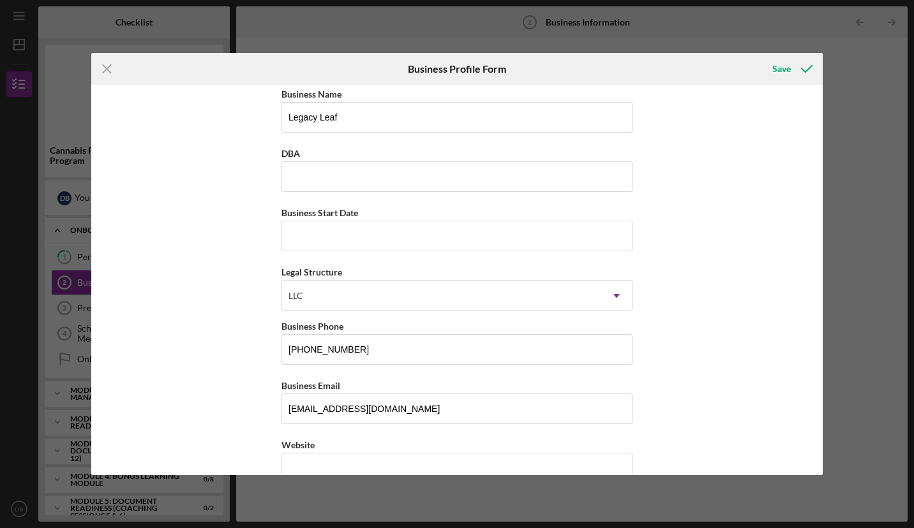
scroll to position [0, 0]
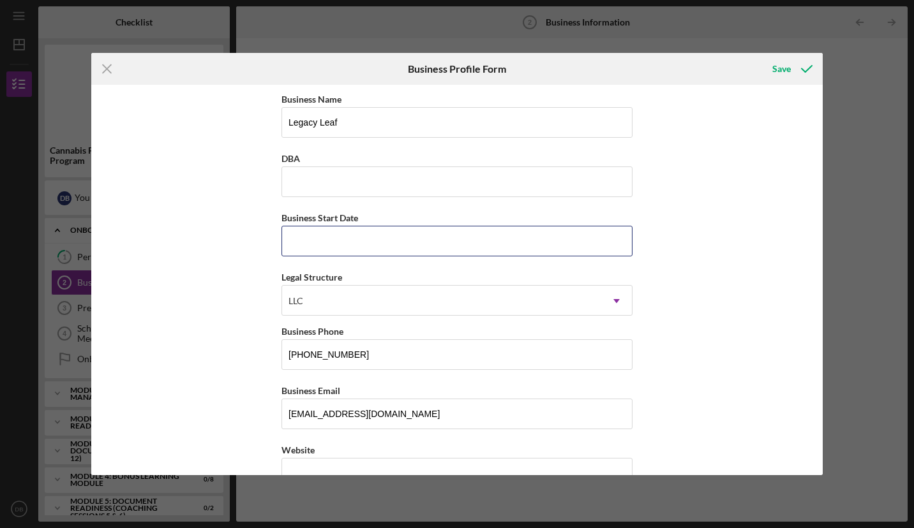
click at [317, 251] on input "Business Start Date" at bounding box center [456, 241] width 351 height 31
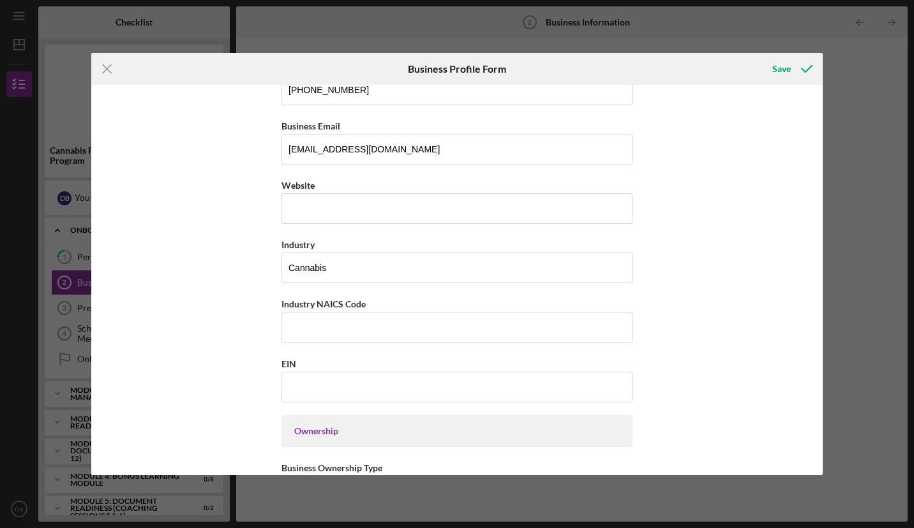
scroll to position [265, 0]
type input "[DATE]"
click at [331, 326] on input "Industry NAICS Code" at bounding box center [456, 326] width 351 height 31
type input "325411"
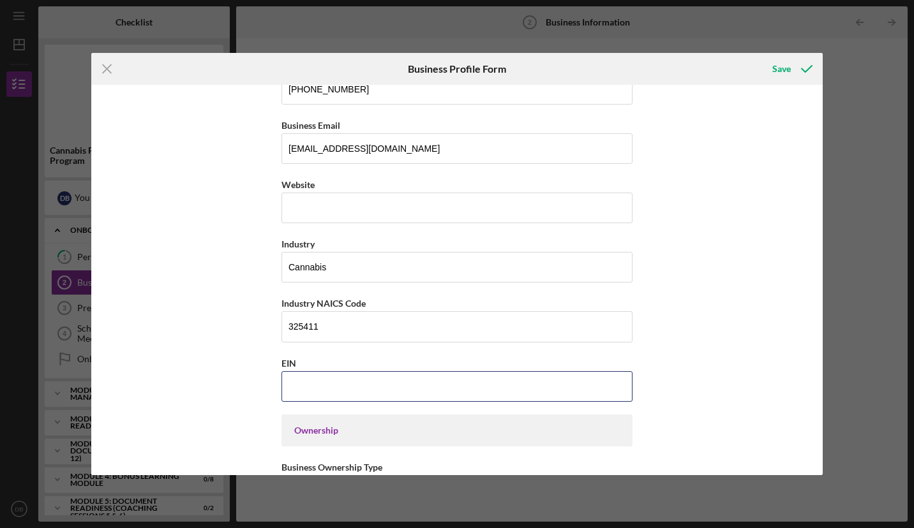
click at [311, 387] on input "EIN" at bounding box center [456, 386] width 351 height 31
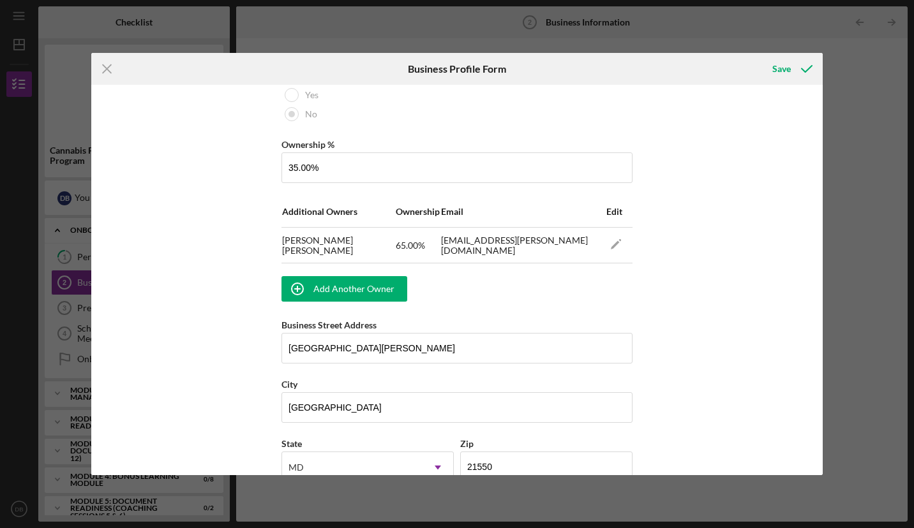
scroll to position [714, 0]
type input "[US_EMPLOYER_IDENTIFICATION_NUMBER]"
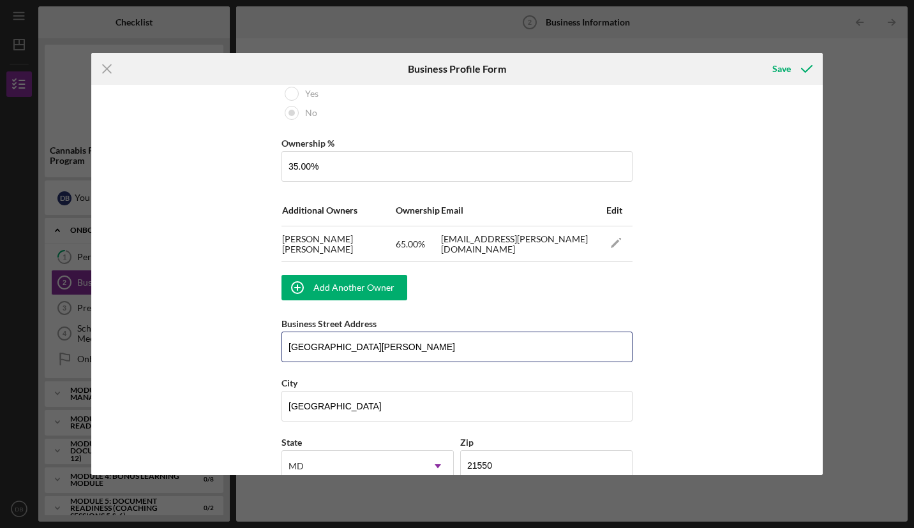
click at [367, 352] on input "[GEOGRAPHIC_DATA][PERSON_NAME]" at bounding box center [456, 347] width 351 height 31
type input "5"
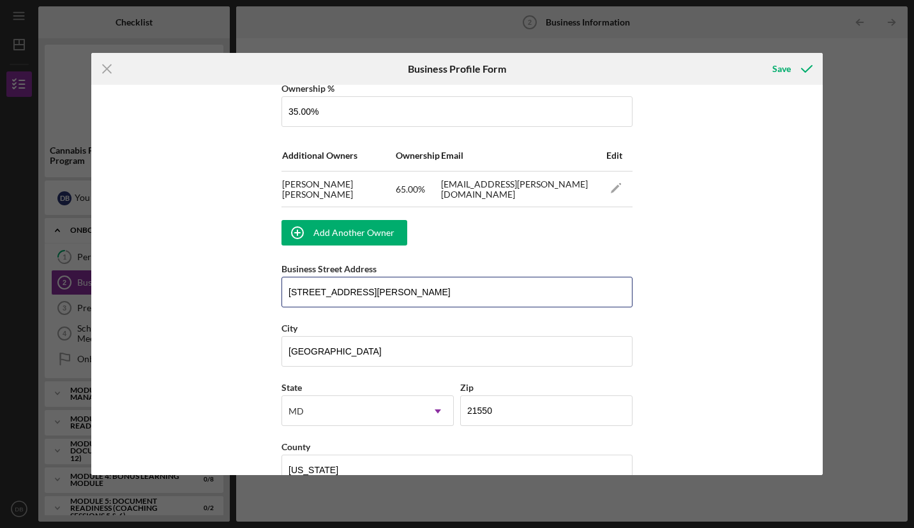
scroll to position [770, 0]
type input "[STREET_ADDRESS][PERSON_NAME]"
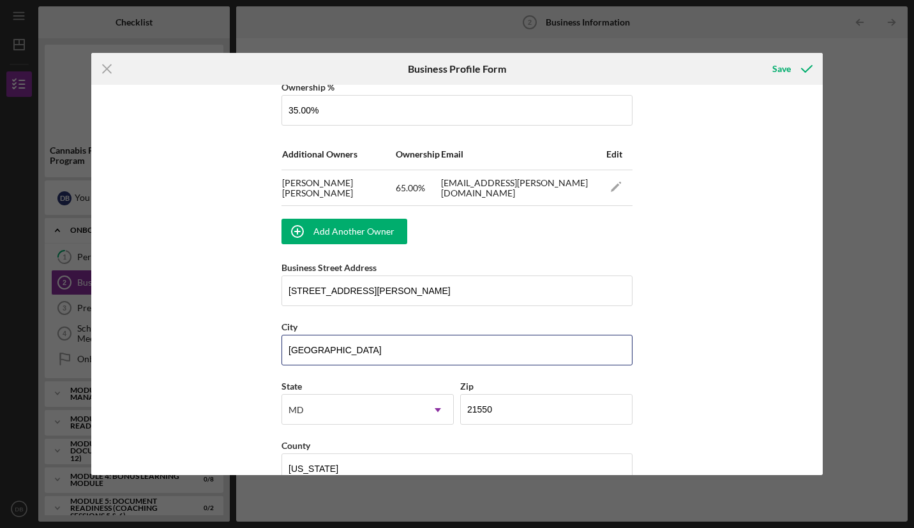
click at [367, 352] on input "[GEOGRAPHIC_DATA]" at bounding box center [456, 350] width 351 height 31
type input "O"
type input "Waldorf"
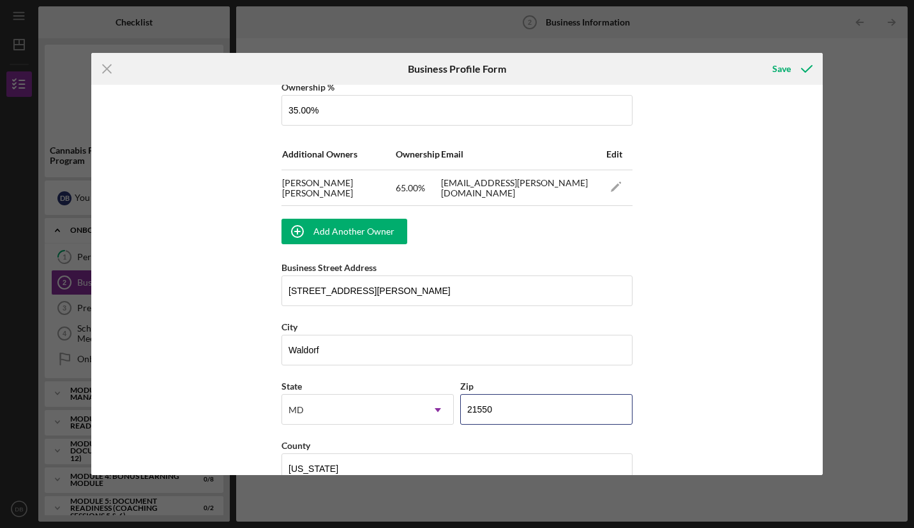
click at [516, 410] on input "21550" at bounding box center [546, 409] width 172 height 31
type input "2####"
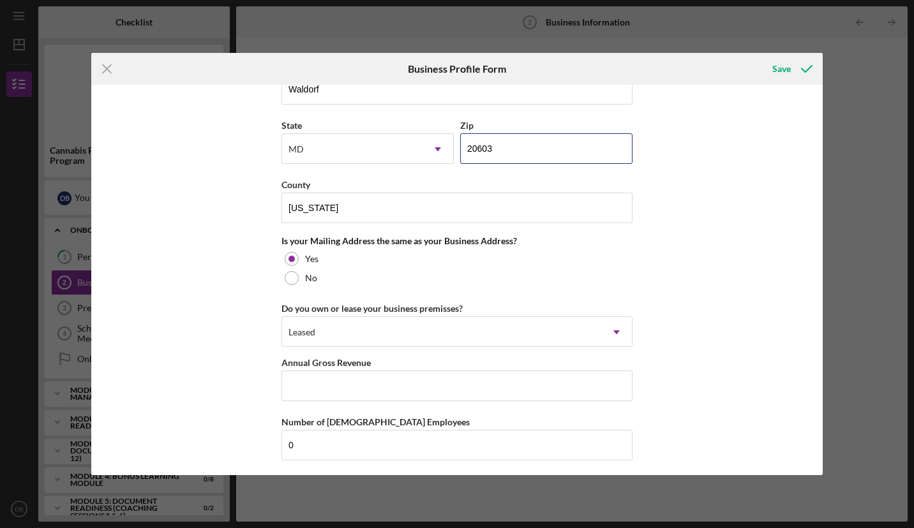
scroll to position [1031, 0]
type input "20603"
click at [289, 268] on div "No" at bounding box center [456, 277] width 351 height 19
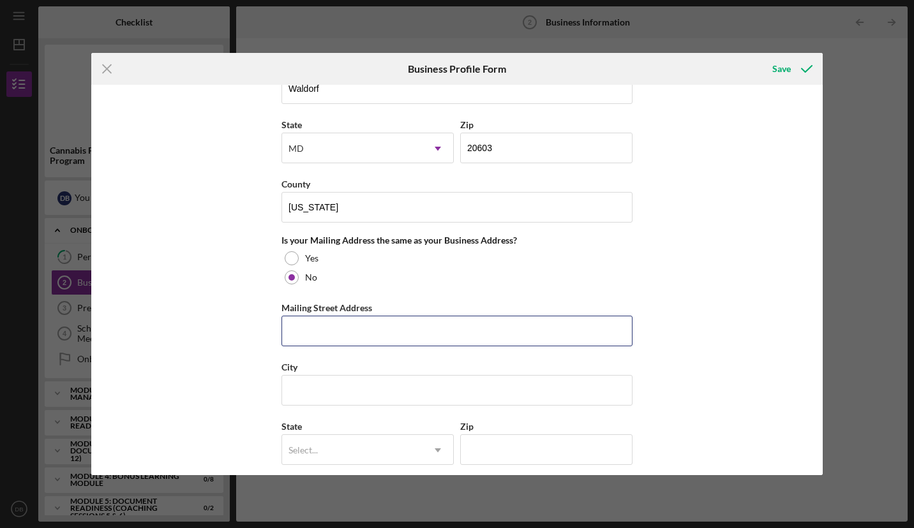
click at [331, 320] on input "Mailing Street Address" at bounding box center [456, 331] width 351 height 31
type input "[GEOGRAPHIC_DATA][PERSON_NAME]"
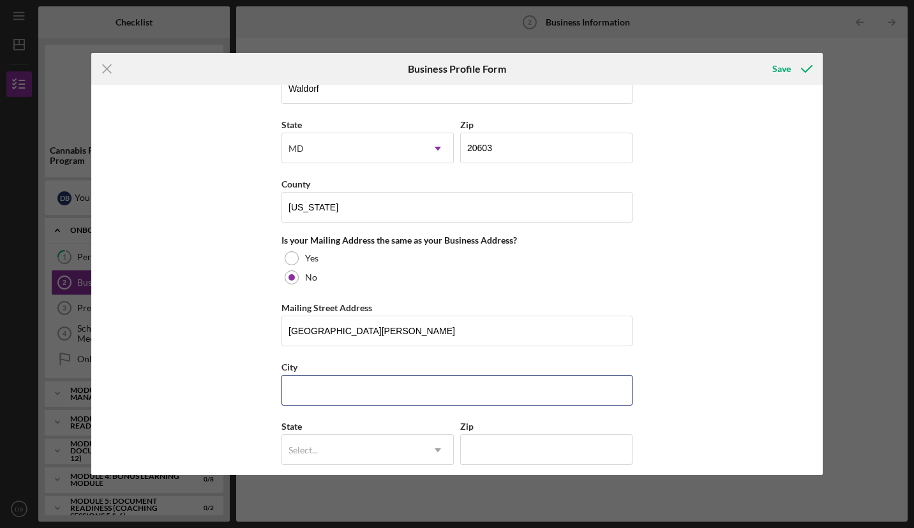
type input "[GEOGRAPHIC_DATA]"
type input "21550"
type input "[US_STATE]"
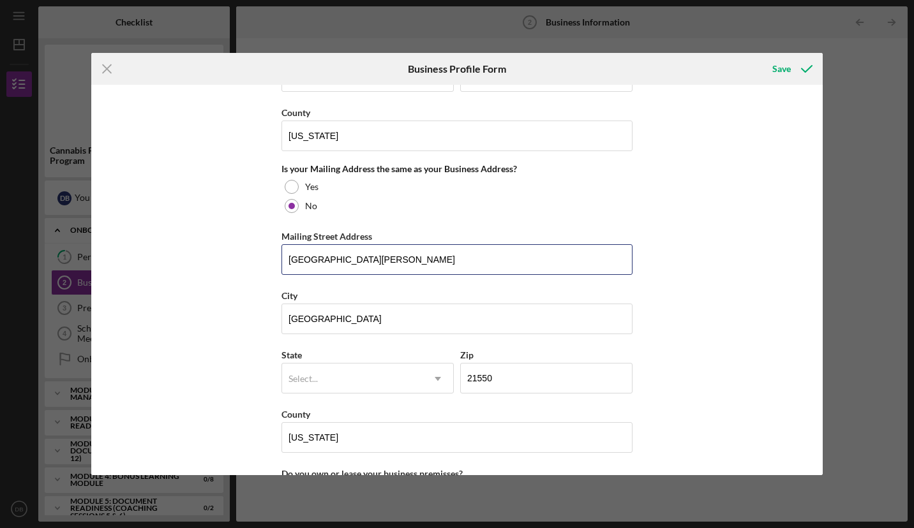
scroll to position [1103, 0]
click at [433, 380] on icon "Icon/Dropdown Arrow" at bounding box center [437, 378] width 31 height 31
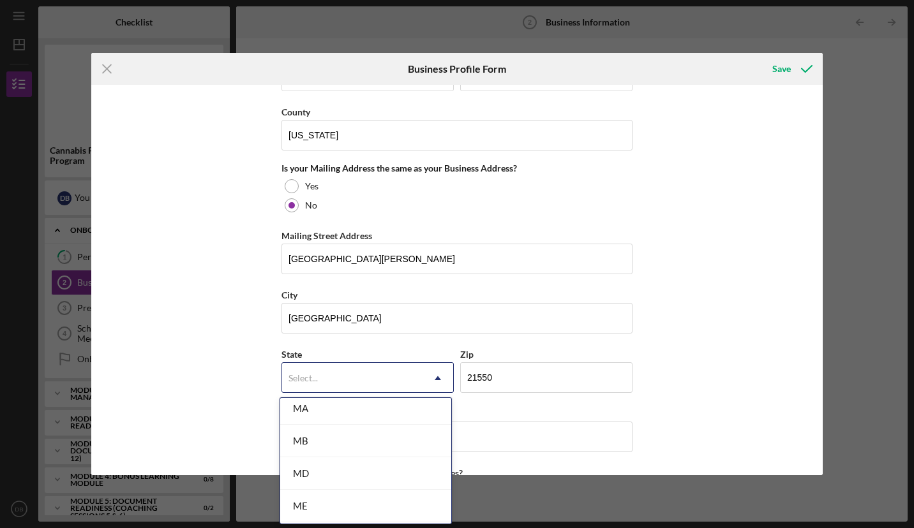
scroll to position [918, 0]
click at [397, 426] on div "MB" at bounding box center [365, 440] width 171 height 33
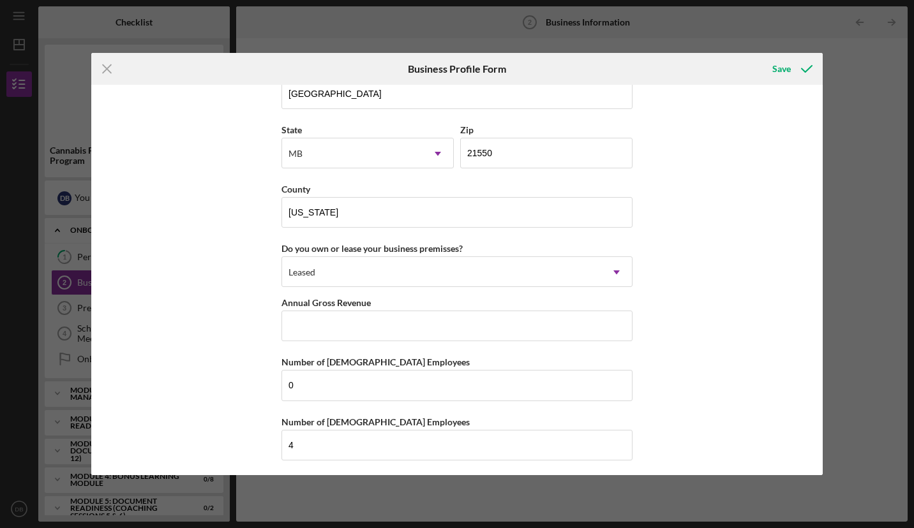
scroll to position [1331, 0]
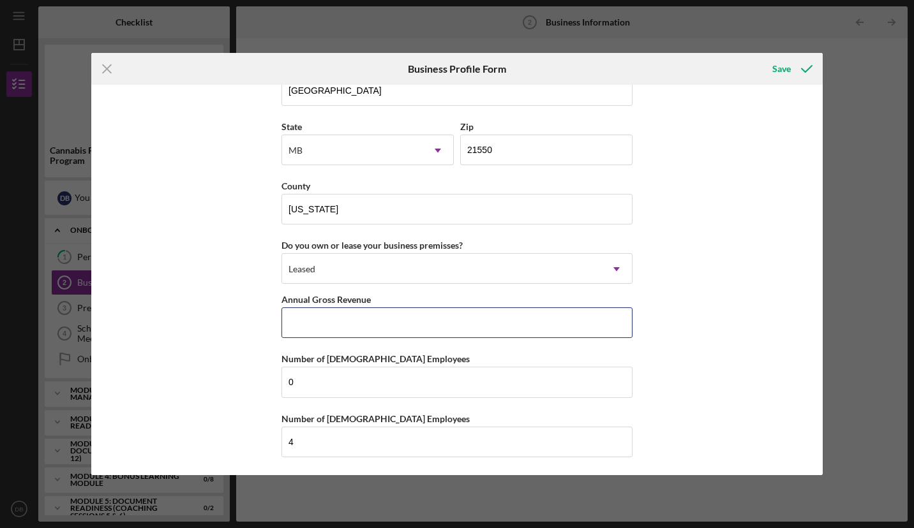
click at [413, 325] on input "Annual Gross Revenue" at bounding box center [456, 323] width 351 height 31
type input "$0"
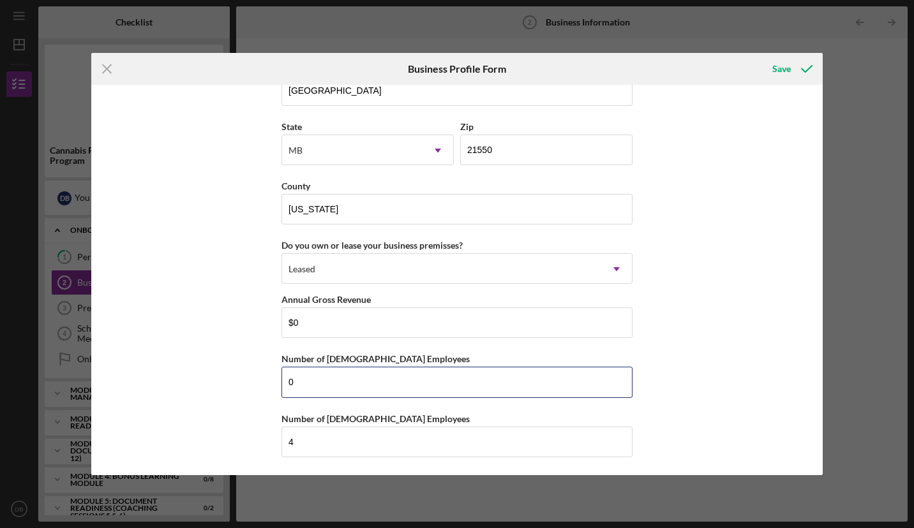
click at [417, 374] on input "0" at bounding box center [456, 382] width 351 height 31
click at [781, 66] on div "Save" at bounding box center [781, 69] width 19 height 26
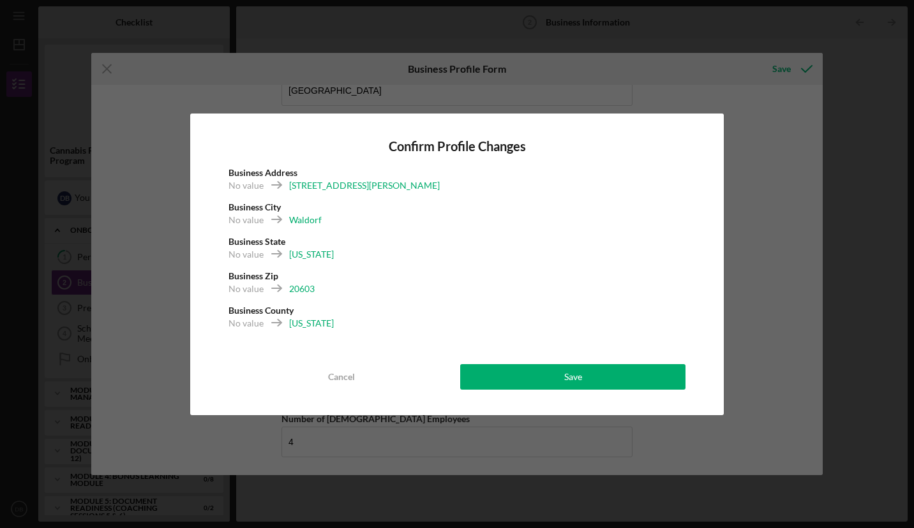
click at [567, 373] on div "Save" at bounding box center [573, 377] width 18 height 26
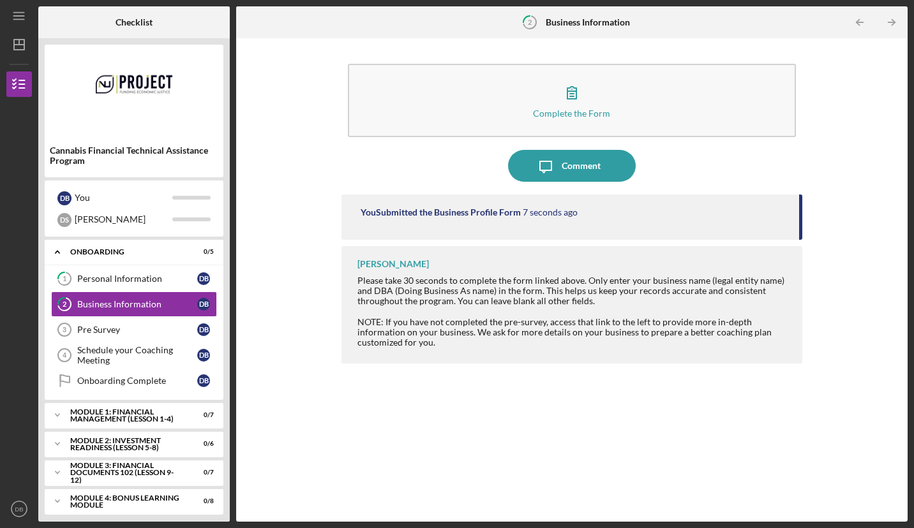
click at [132, 330] on div "Pre Survey" at bounding box center [137, 330] width 120 height 10
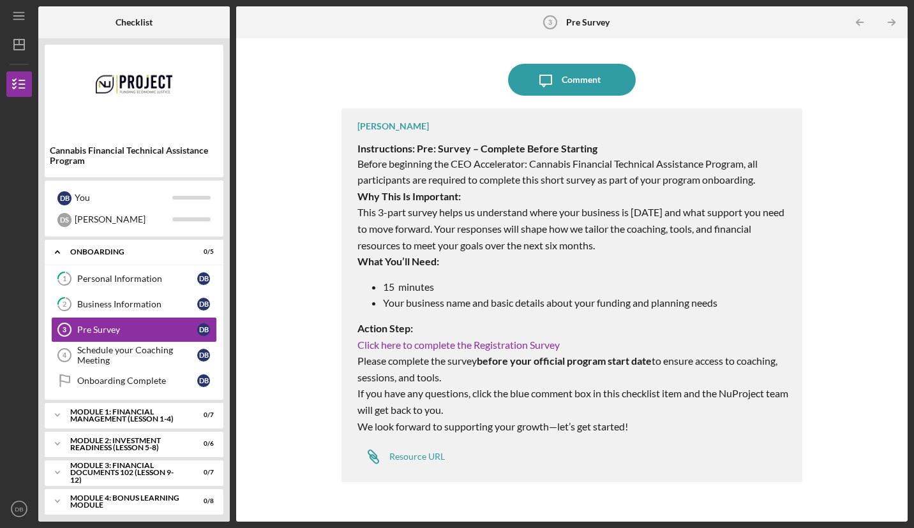
click at [430, 345] on link "Click here to complete the Registration Survey" at bounding box center [458, 345] width 202 height 12
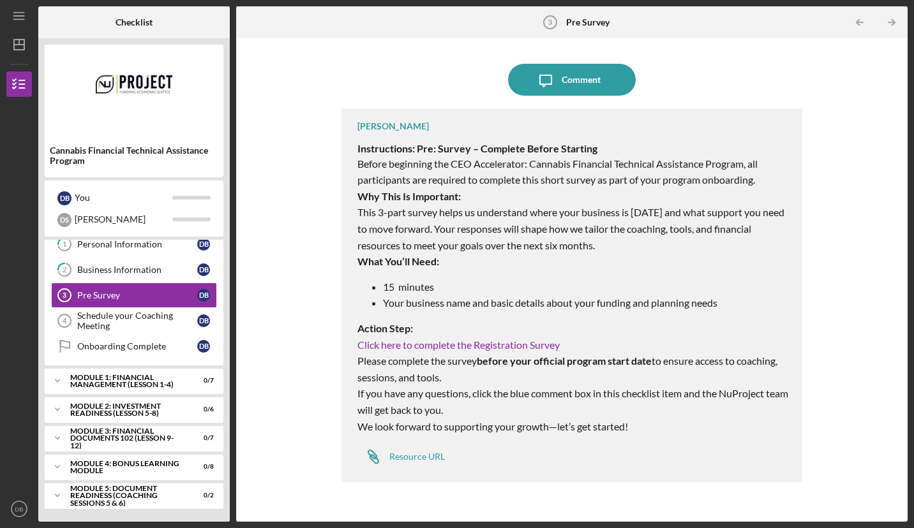
click at [141, 316] on div "Schedule your Coaching Meeting" at bounding box center [137, 321] width 120 height 20
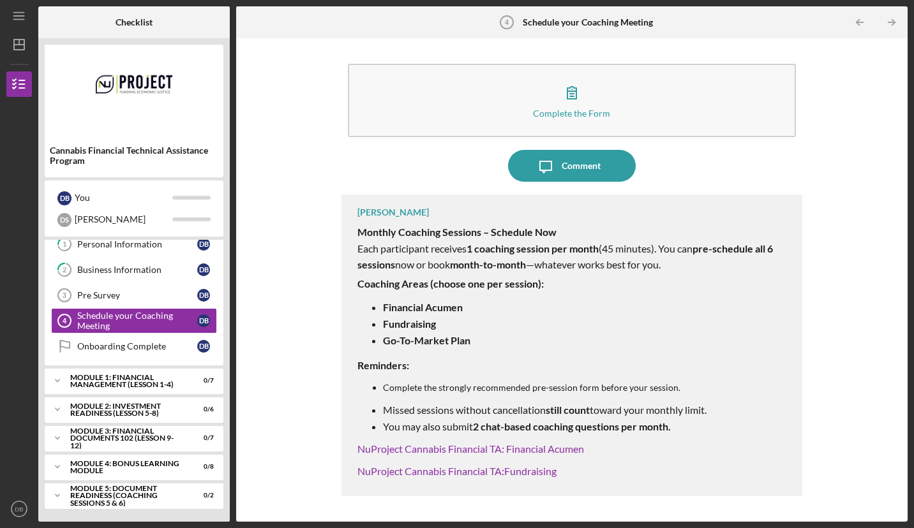
click at [123, 345] on div "Onboarding Complete" at bounding box center [137, 346] width 120 height 10
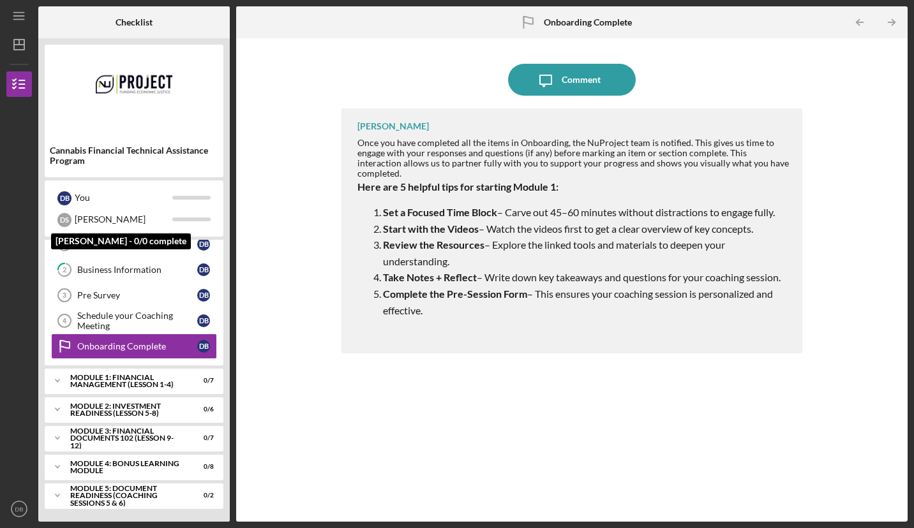
click at [81, 194] on div "D B You [PERSON_NAME] [PERSON_NAME] - 0/0 complete" at bounding box center [134, 209] width 179 height 56
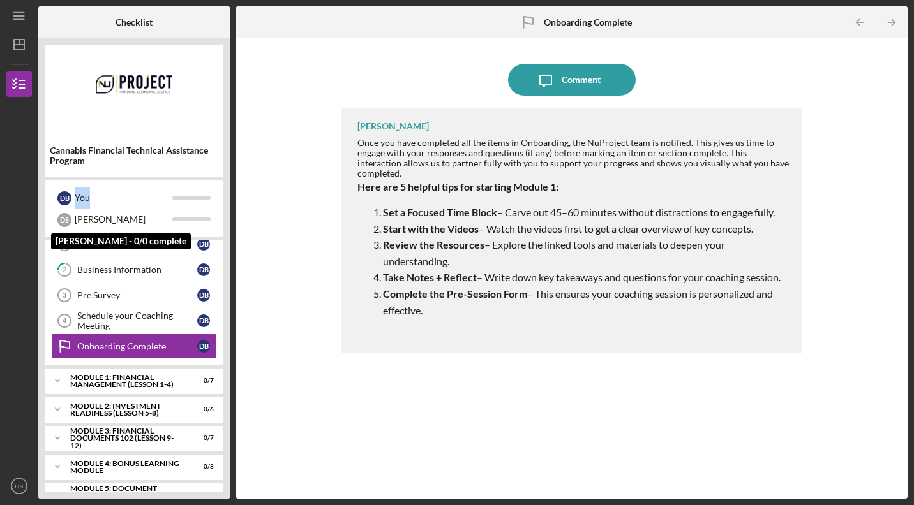
click at [81, 194] on div "You" at bounding box center [124, 198] width 98 height 22
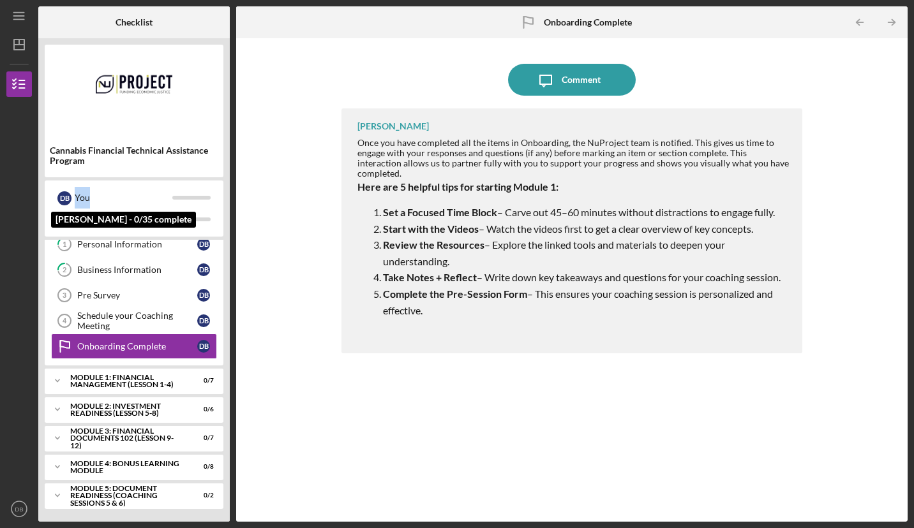
drag, startPoint x: 81, startPoint y: 194, endPoint x: 182, endPoint y: 100, distance: 137.7
click at [182, 100] on img at bounding box center [134, 89] width 179 height 77
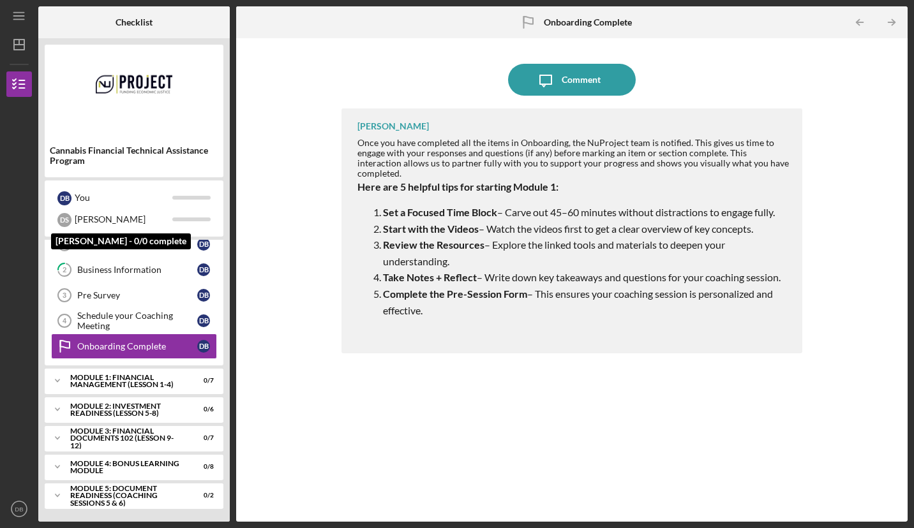
click at [64, 213] on div "D S" at bounding box center [64, 220] width 14 height 22
click at [169, 98] on img at bounding box center [134, 89] width 179 height 77
click at [130, 126] on img at bounding box center [134, 89] width 179 height 77
click at [64, 198] on div "D B" at bounding box center [64, 198] width 14 height 14
click at [71, 241] on icon "1" at bounding box center [65, 244] width 32 height 32
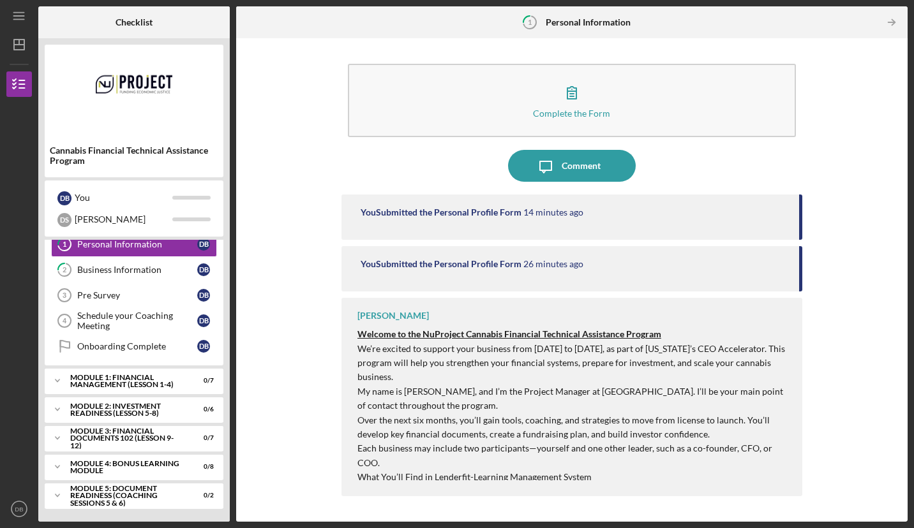
click at [119, 380] on div "Module 1: Financial Management (Lesson 1-4)" at bounding box center [126, 381] width 112 height 15
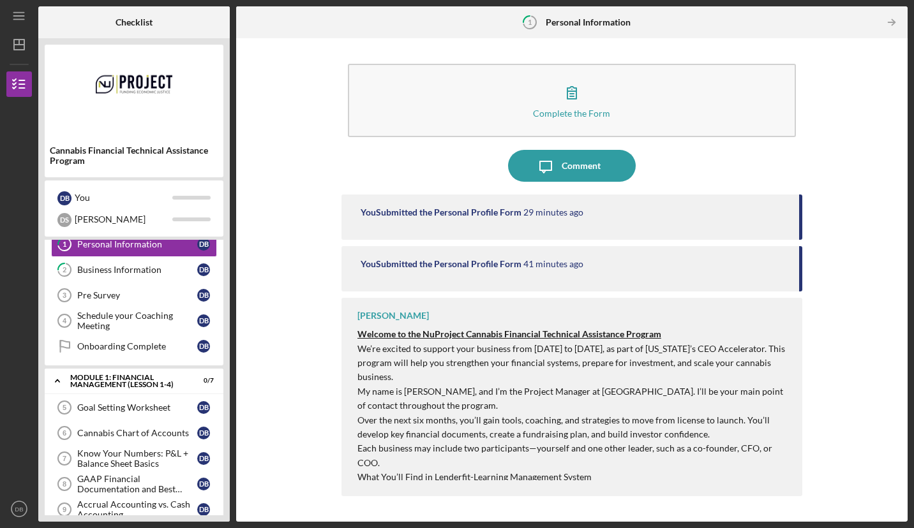
click at [62, 380] on icon "Icon/Expander" at bounding box center [58, 381] width 26 height 26
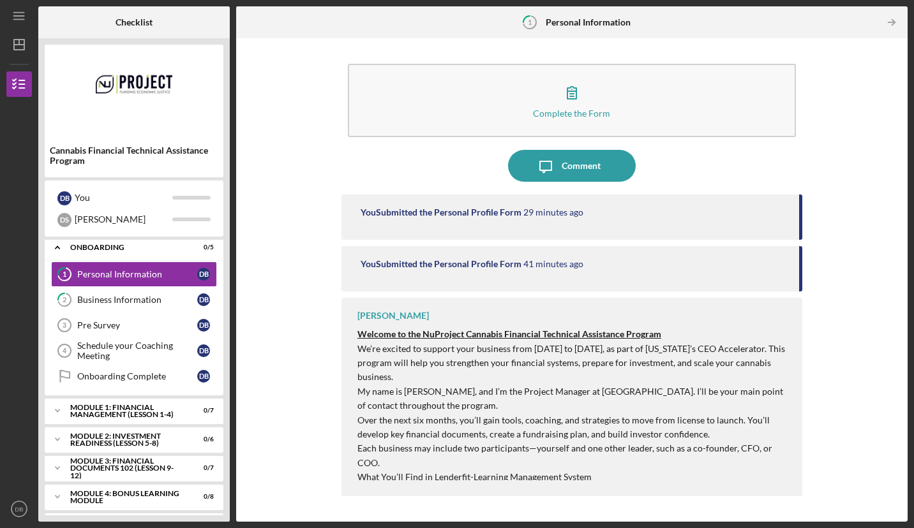
scroll to position [34, 0]
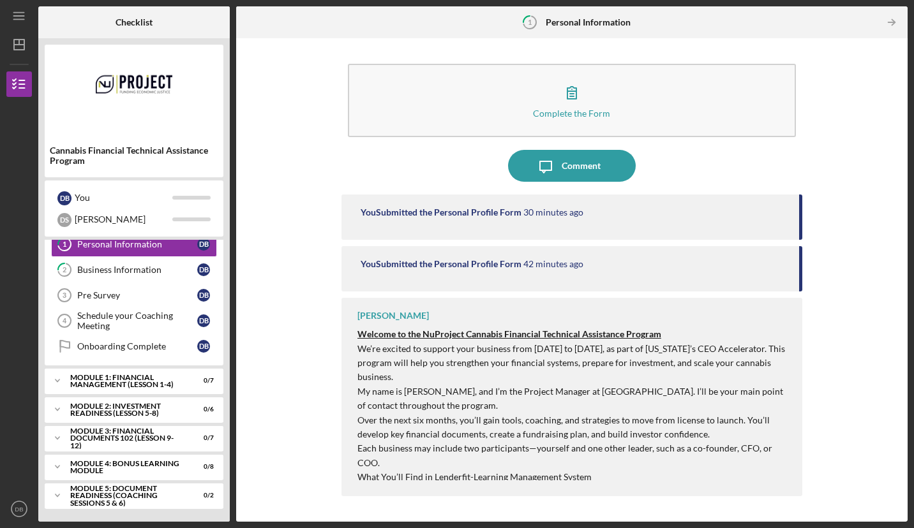
click at [96, 382] on div "Module 1: Financial Management (Lesson 1-4)" at bounding box center [126, 381] width 112 height 15
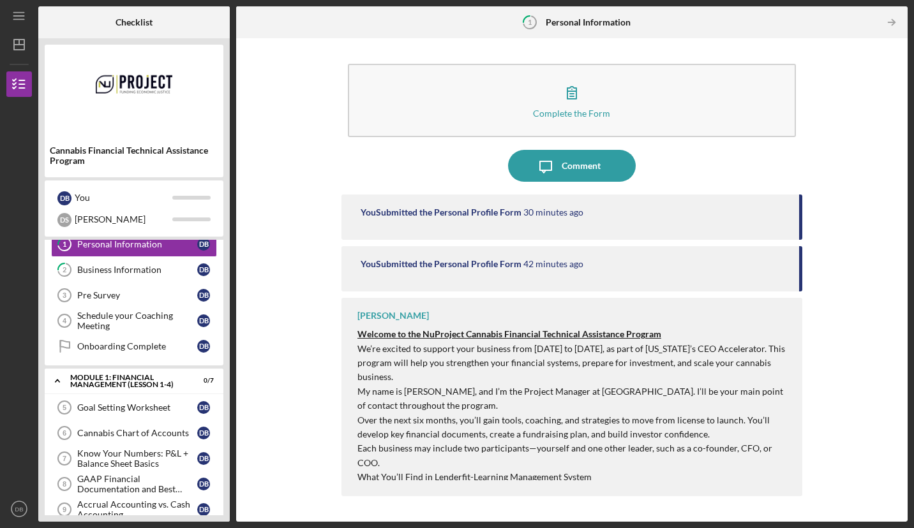
click at [63, 375] on icon "Icon/Expander" at bounding box center [58, 381] width 26 height 26
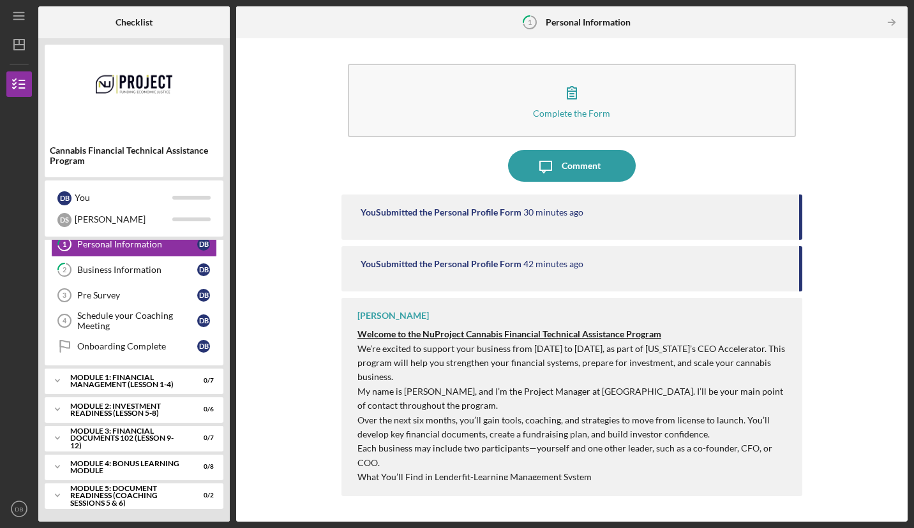
click at [57, 377] on icon "Icon/Expander" at bounding box center [58, 381] width 26 height 26
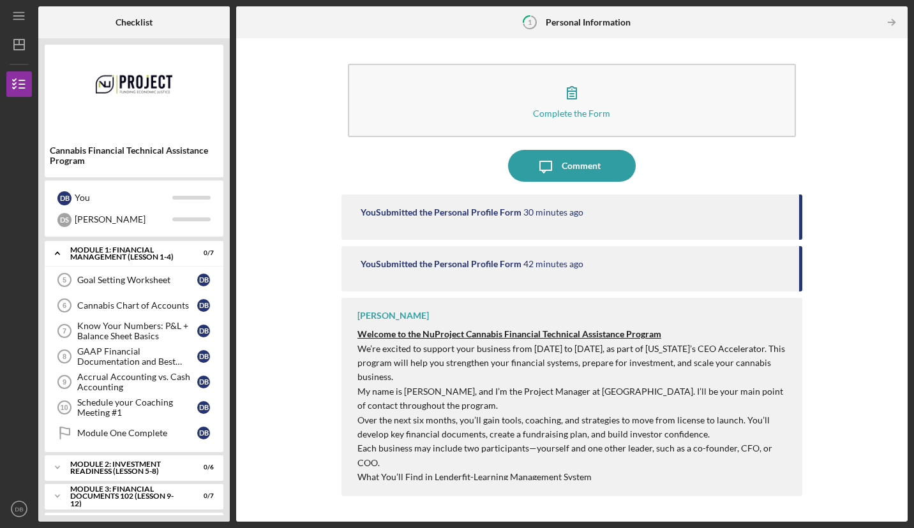
scroll to position [163, 0]
